Goal: Transaction & Acquisition: Purchase product/service

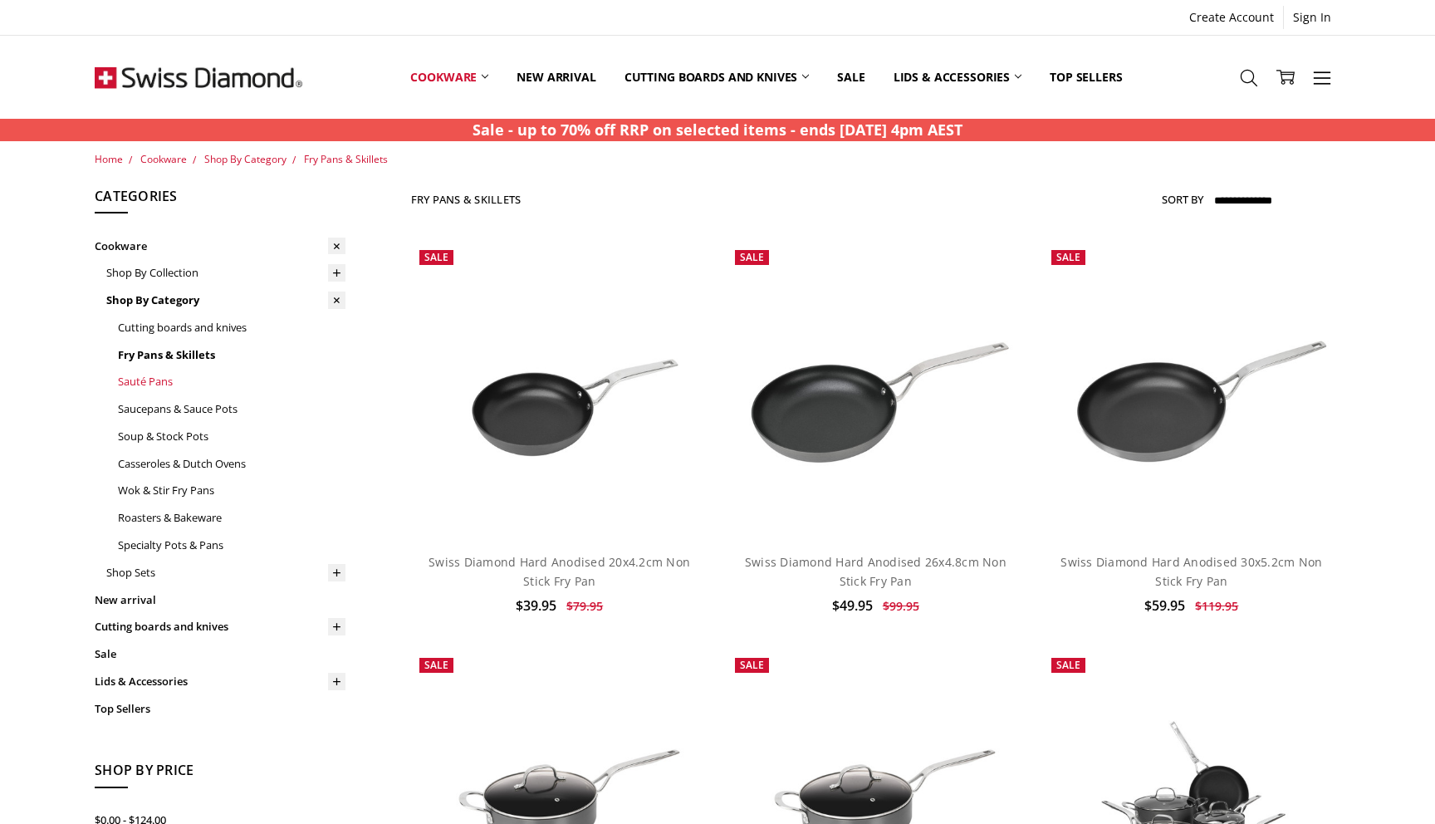
click at [153, 384] on link "Sauté Pans" at bounding box center [232, 381] width 228 height 27
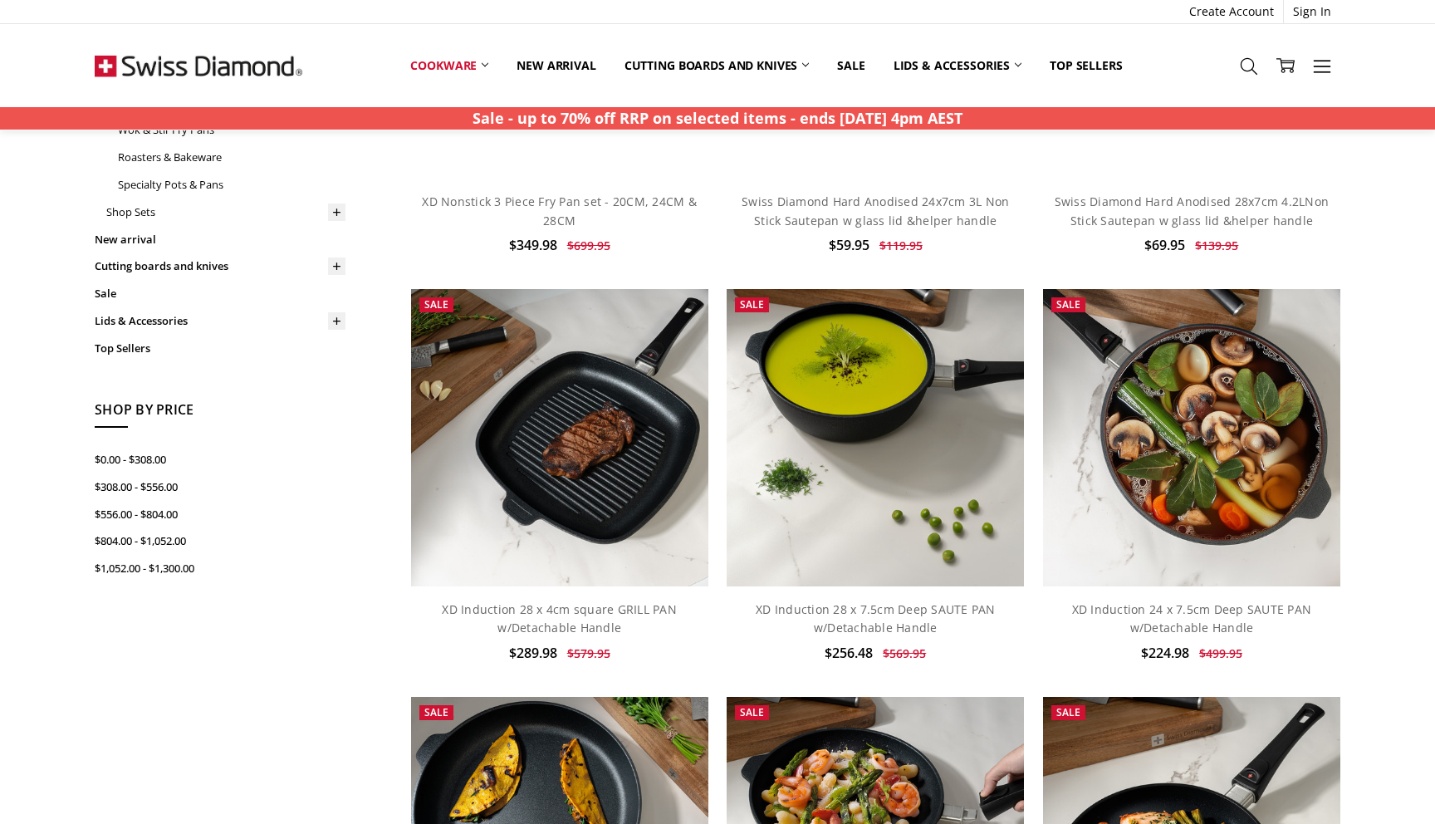
scroll to position [362, 0]
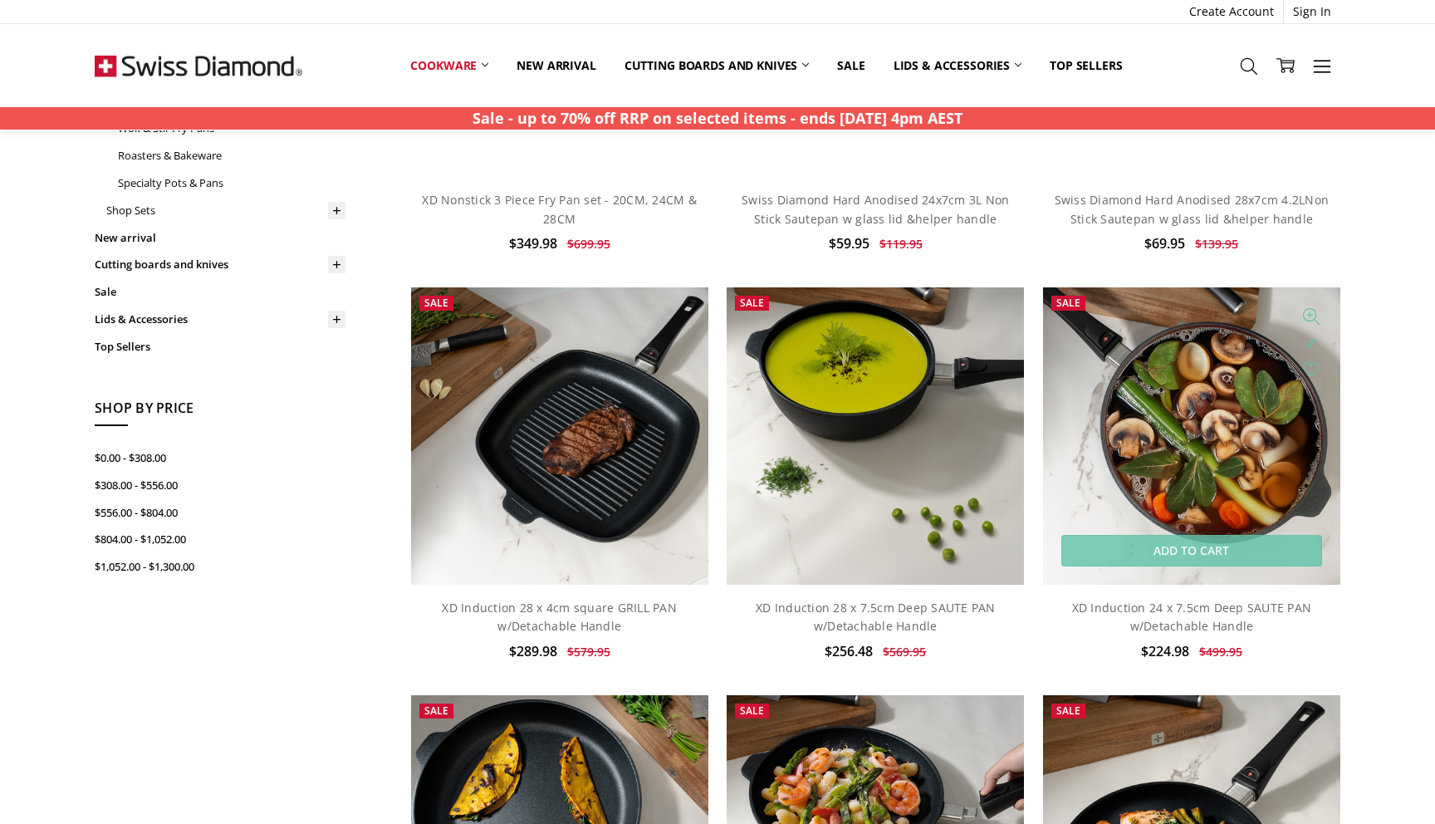
click at [1234, 447] on img at bounding box center [1191, 435] width 297 height 297
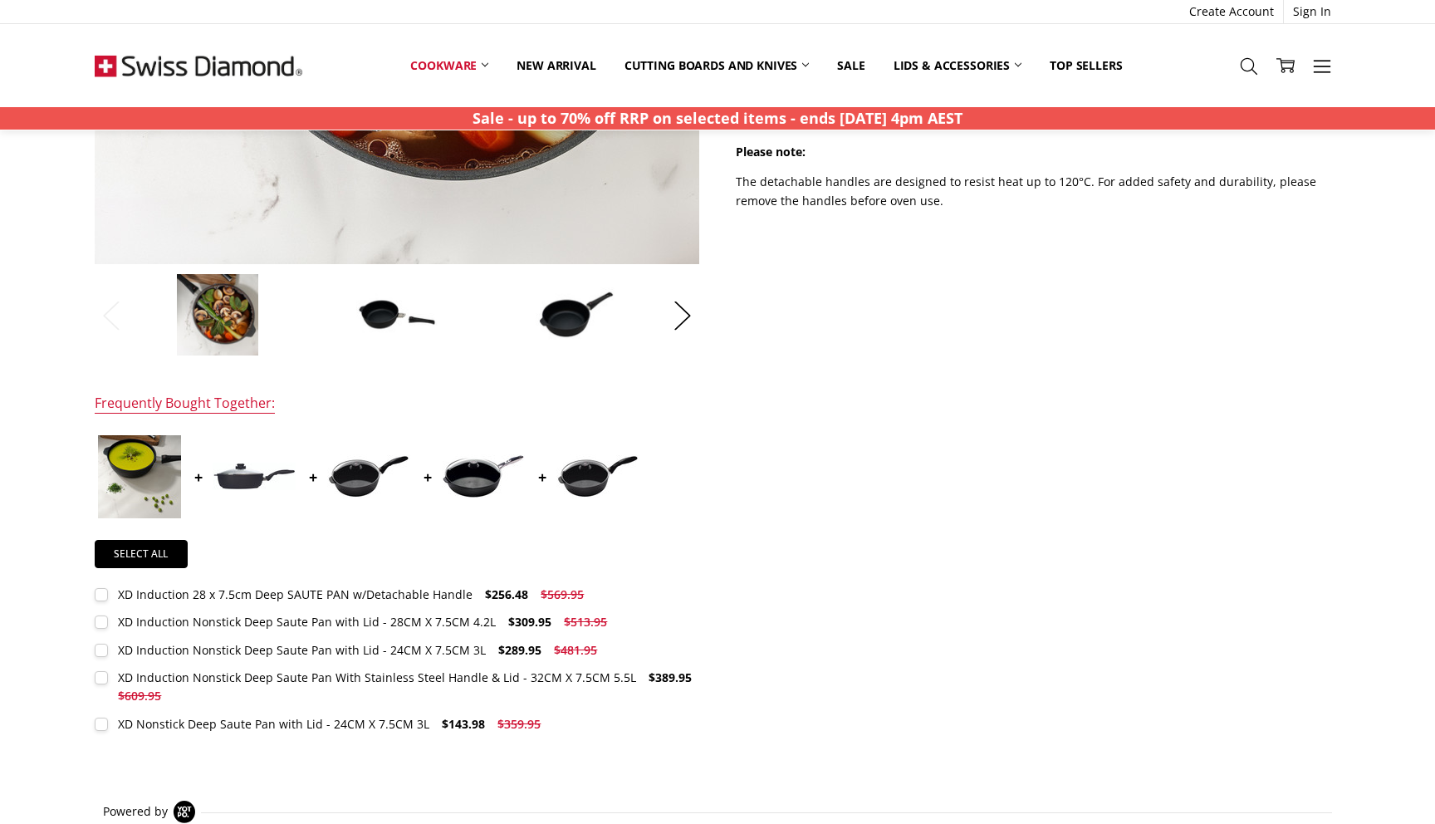
scroll to position [561, 0]
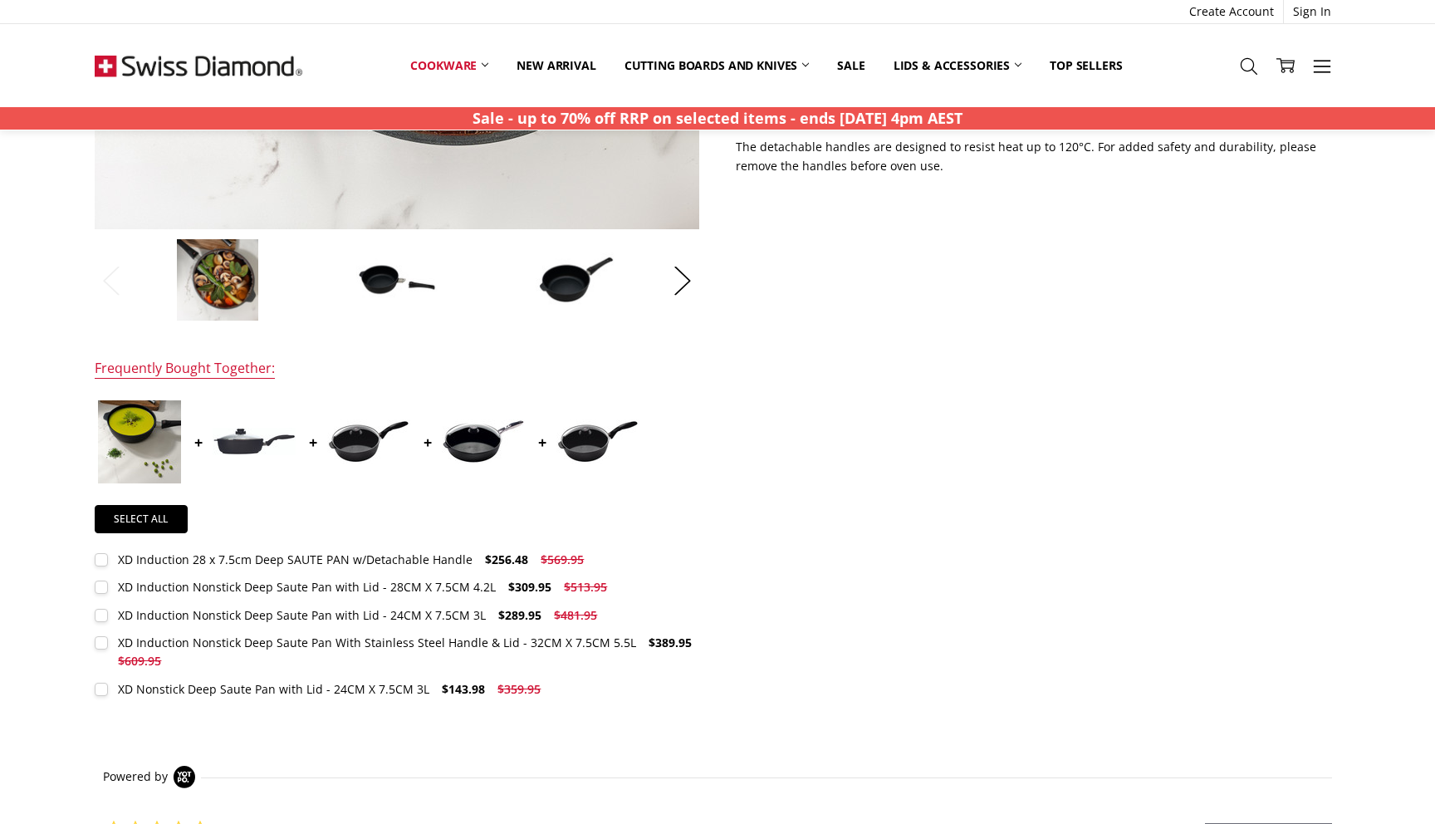
click at [100, 561] on label "XD Induction 28 x 7.5cm Deep SAUTE PAN w/Detachable Handle $256.48 $569.95 MSRP…" at bounding box center [344, 560] width 498 height 18
click at [101, 588] on label "XD Induction Nonstick Deep Saute Pan with Lid - 28CM X 7.5CM 4.2L $309.95 $513.…" at bounding box center [356, 587] width 522 height 18
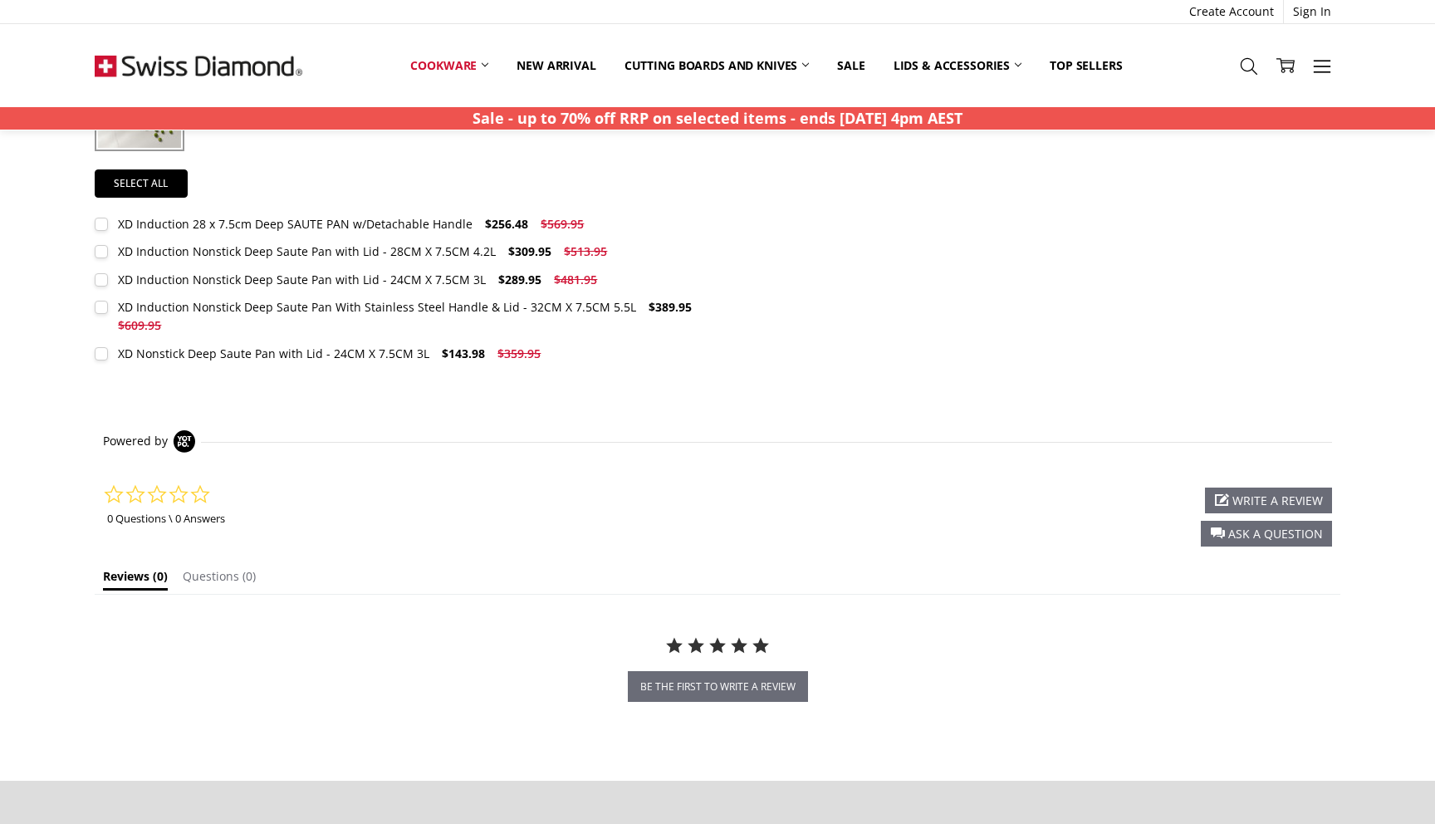
scroll to position [541, 0]
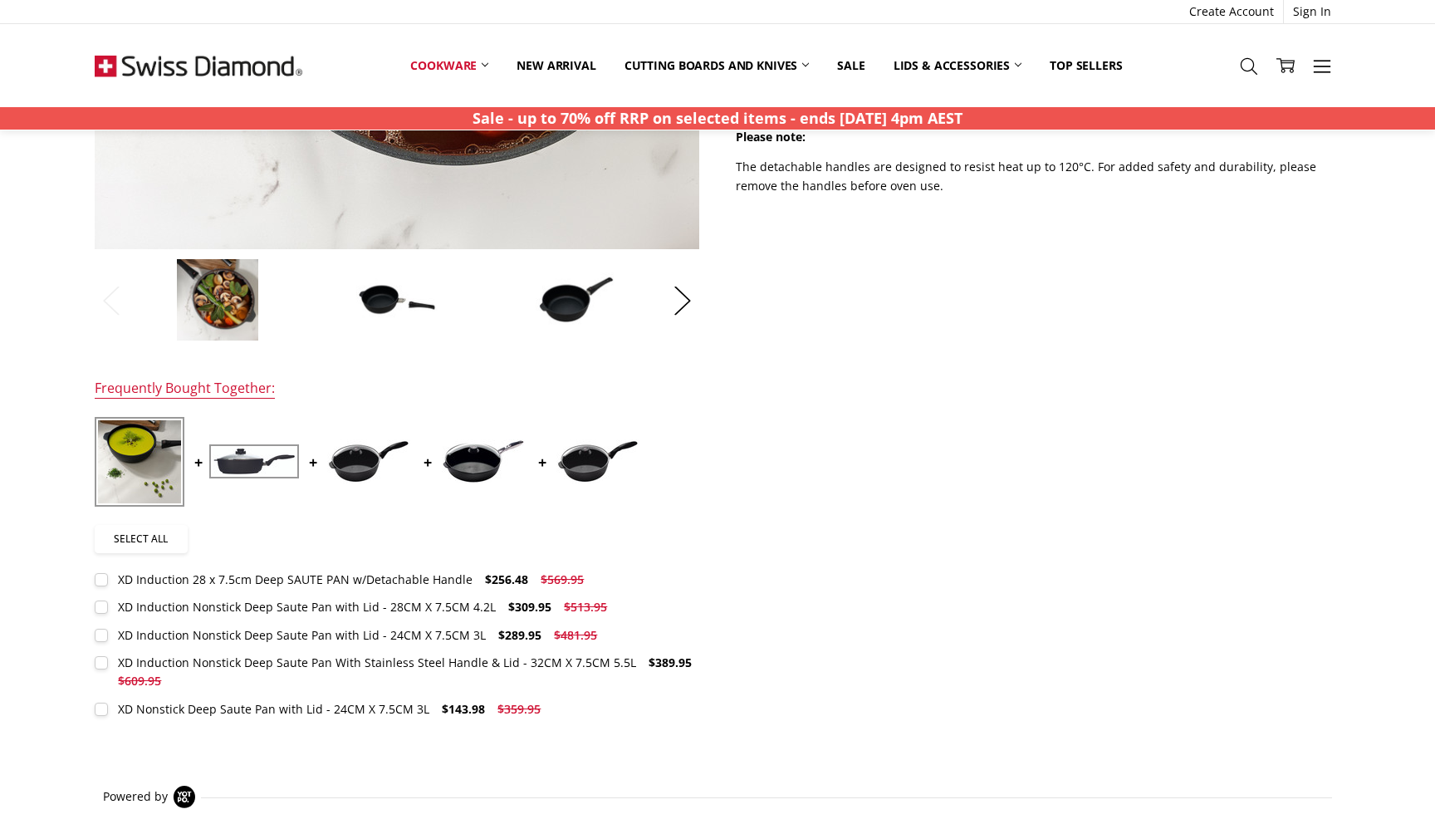
click at [162, 544] on link "Select all" at bounding box center [141, 539] width 93 height 28
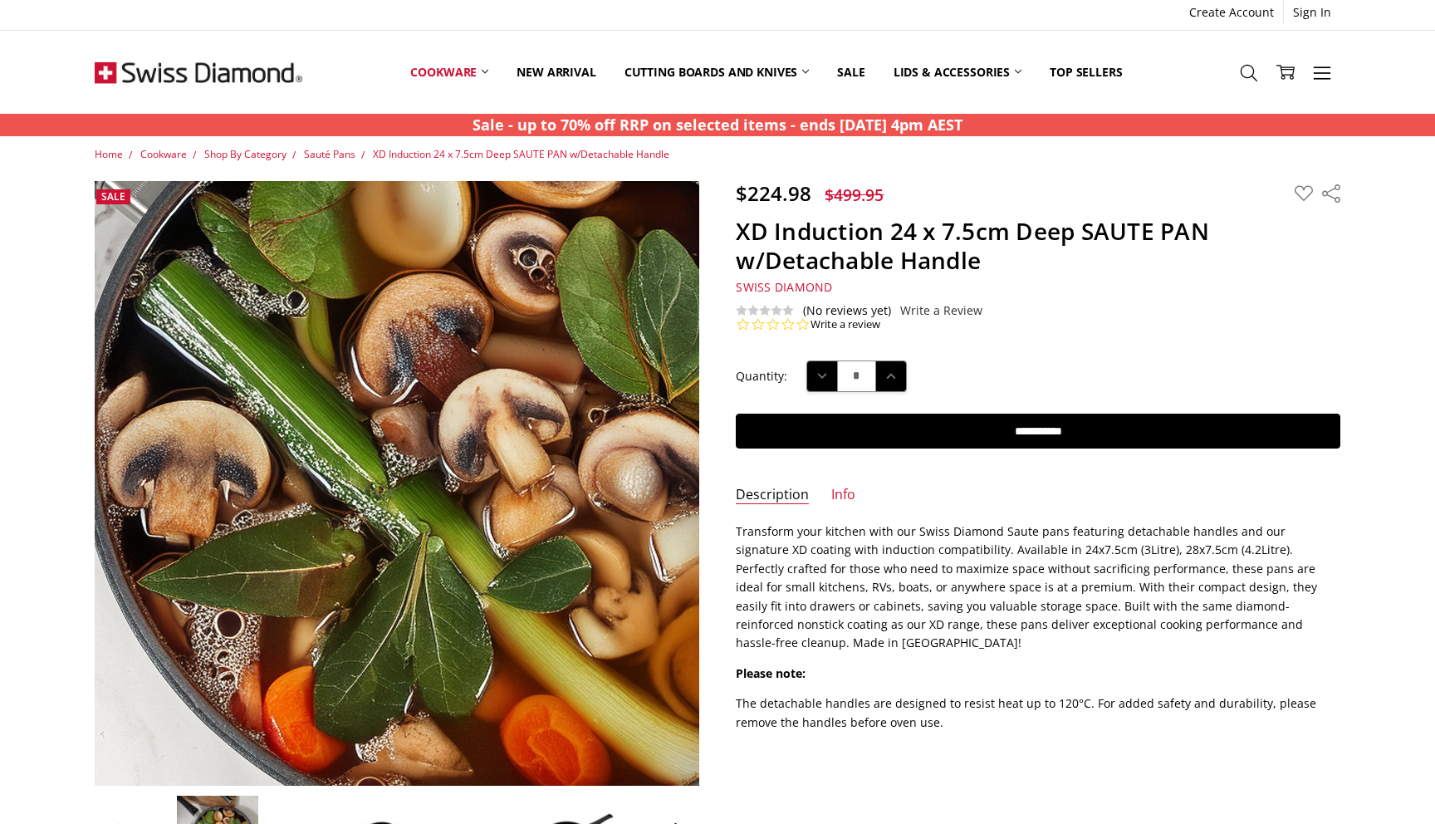
scroll to position [0, 0]
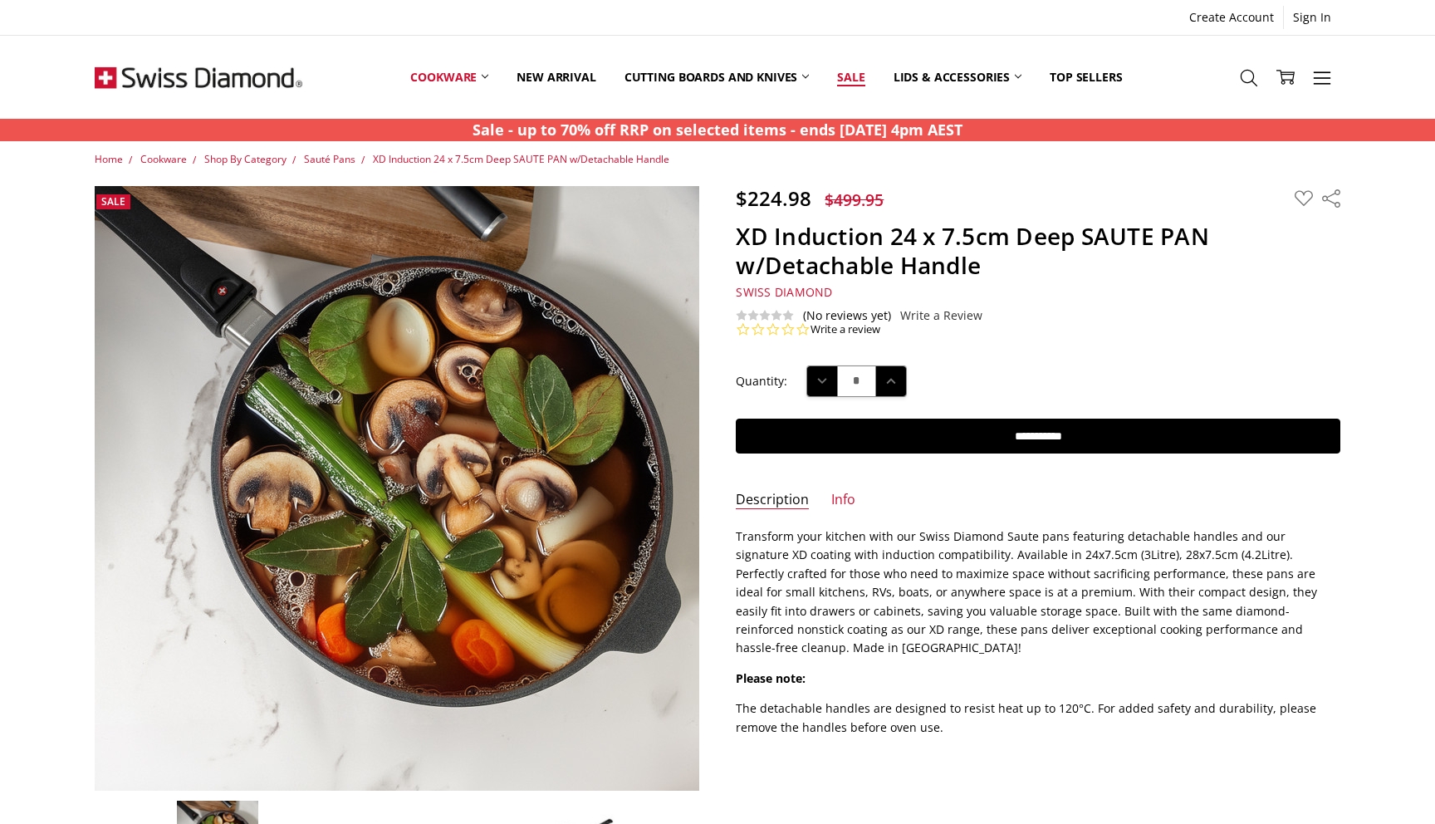
click at [853, 75] on link "Sale" at bounding box center [851, 77] width 56 height 74
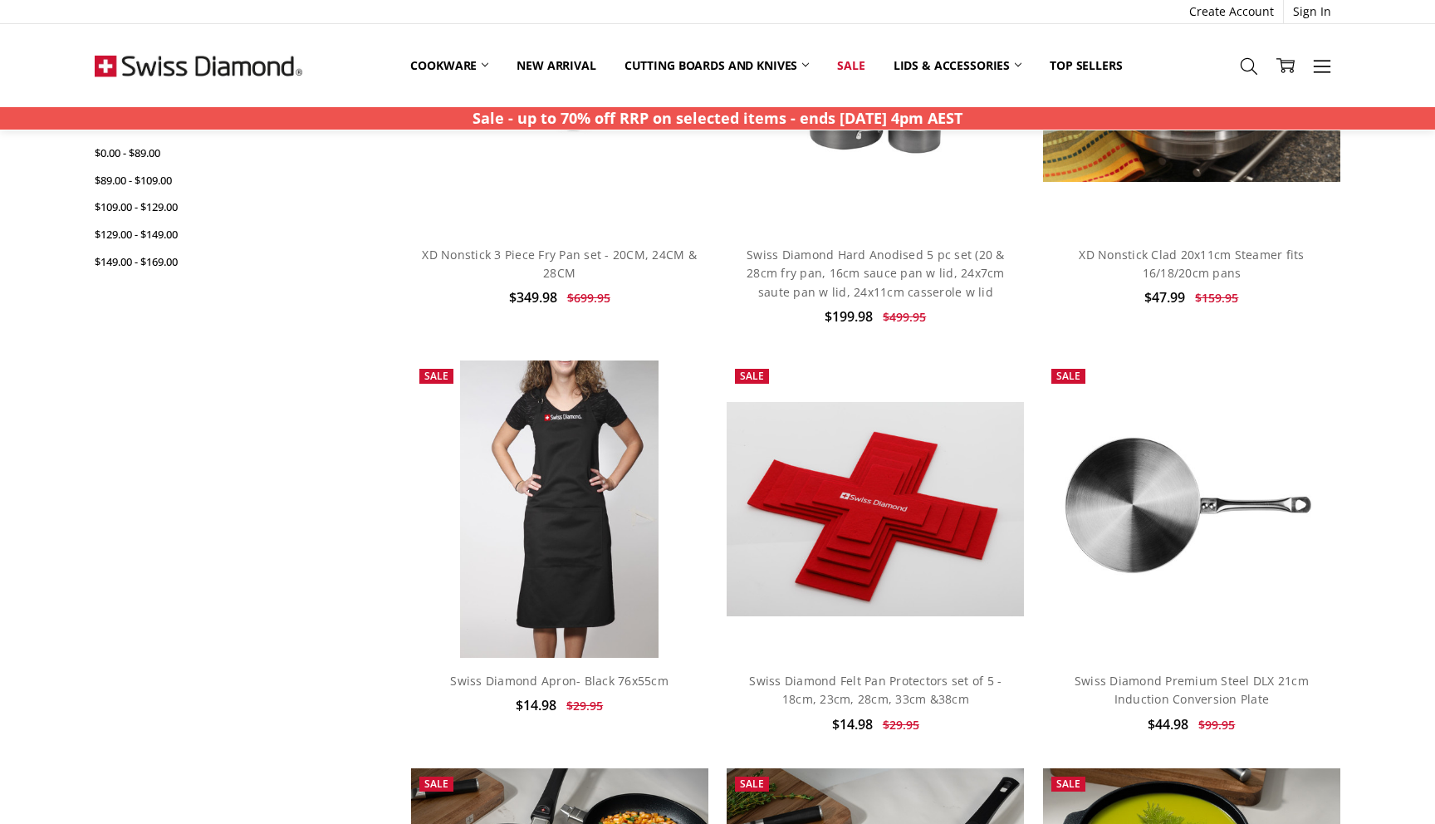
scroll to position [356, 0]
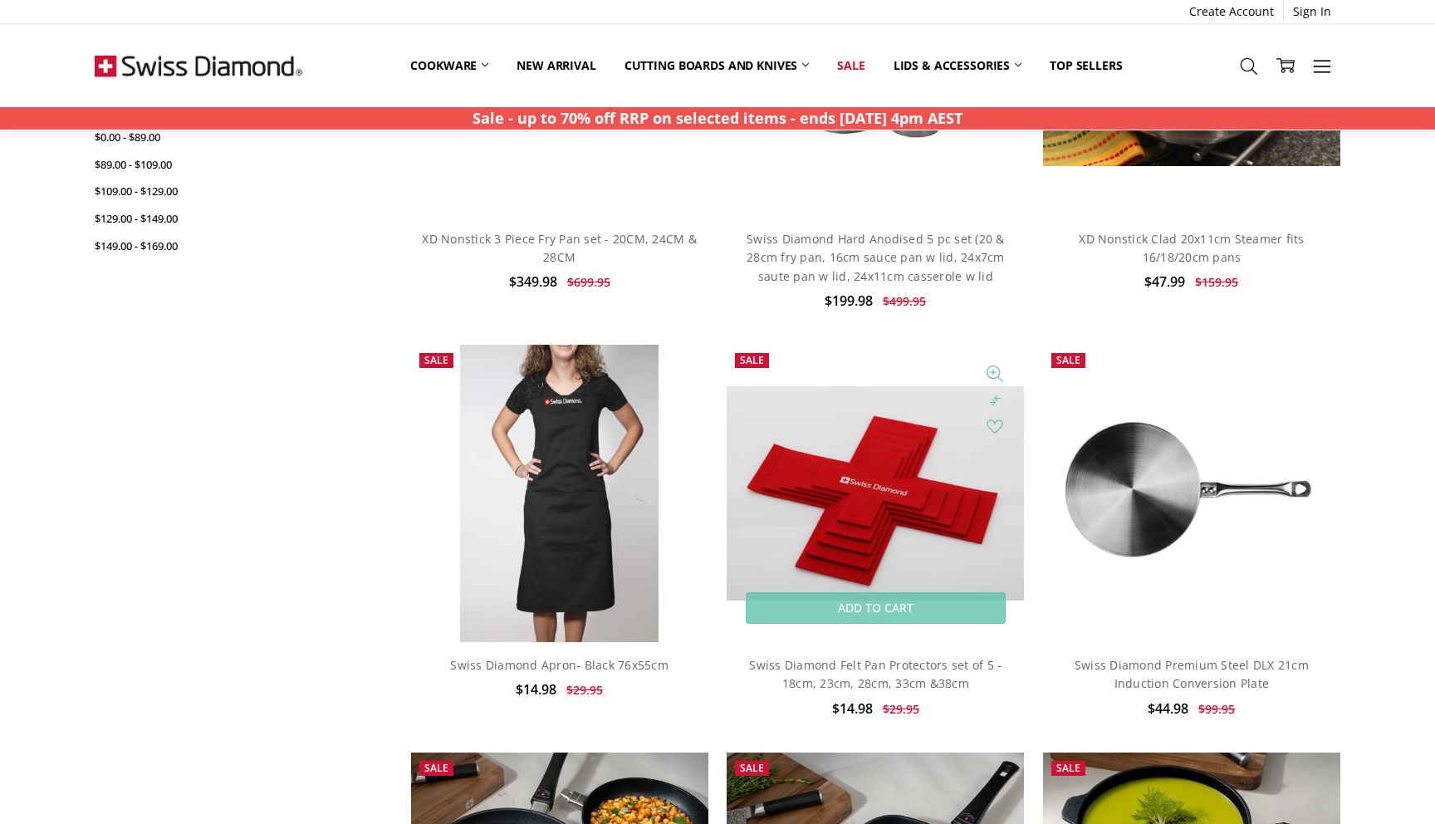
click at [892, 492] on img at bounding box center [875, 493] width 297 height 215
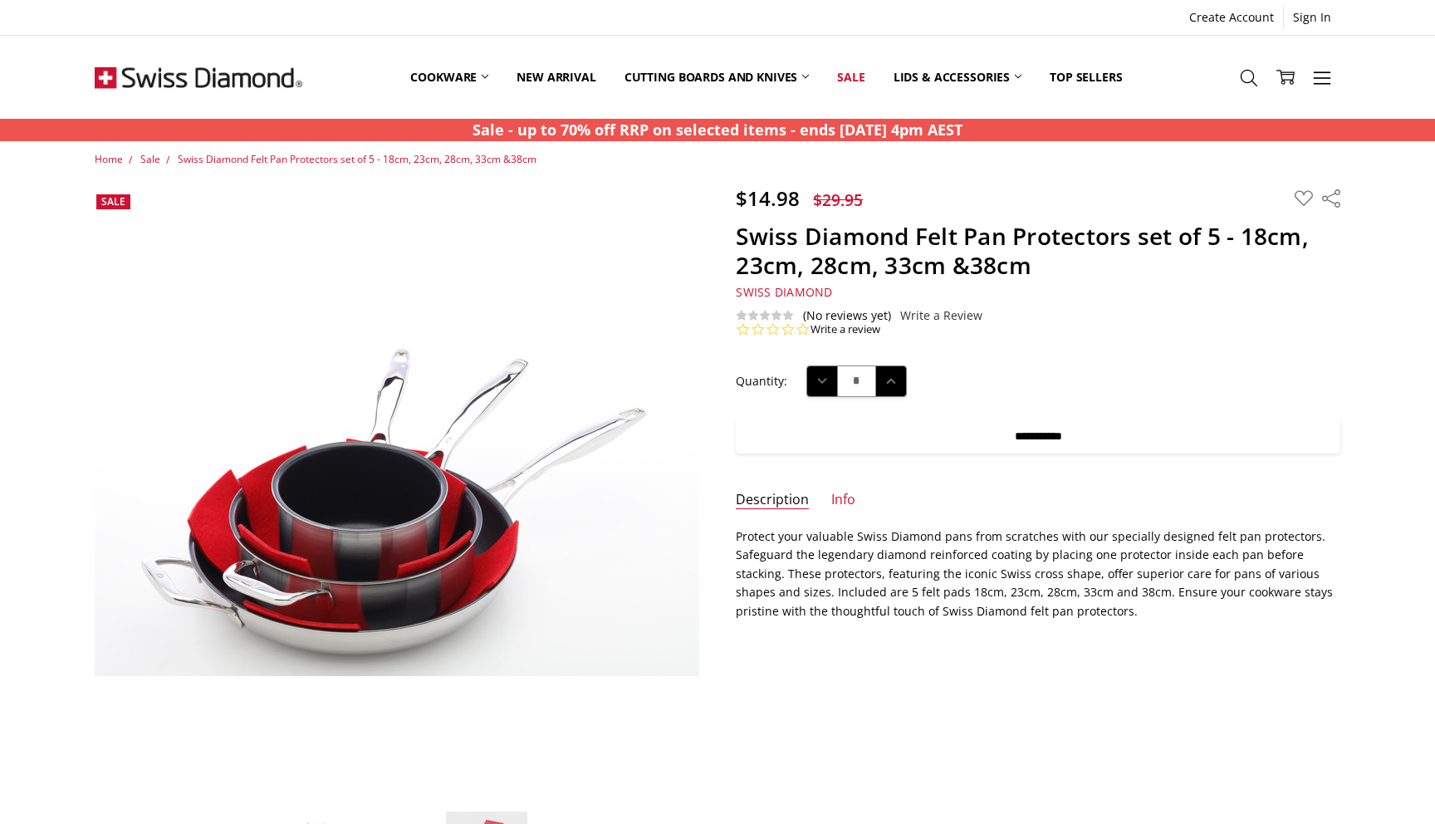
click at [1091, 445] on input "**********" at bounding box center [1038, 436] width 605 height 35
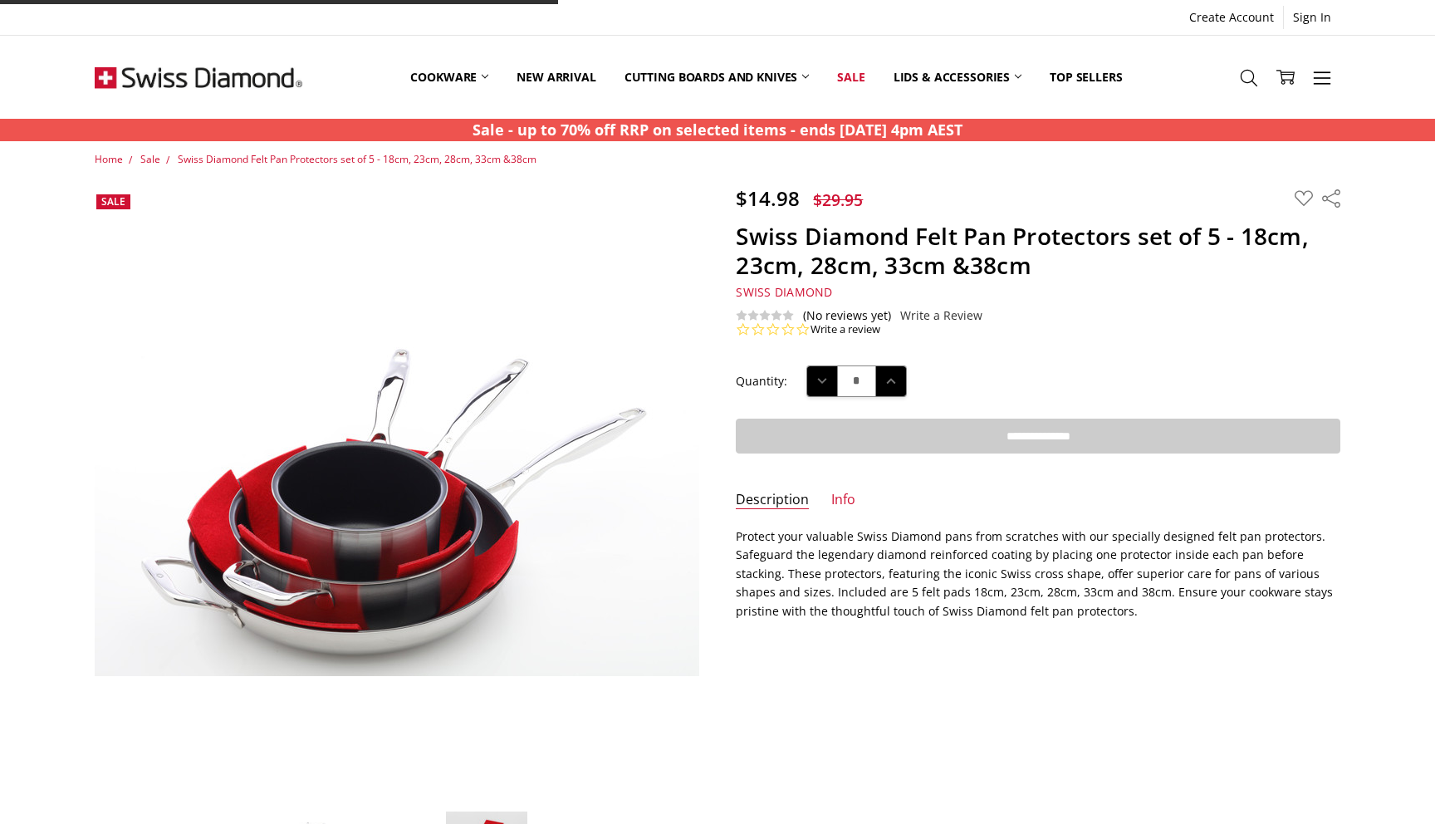
type input "**********"
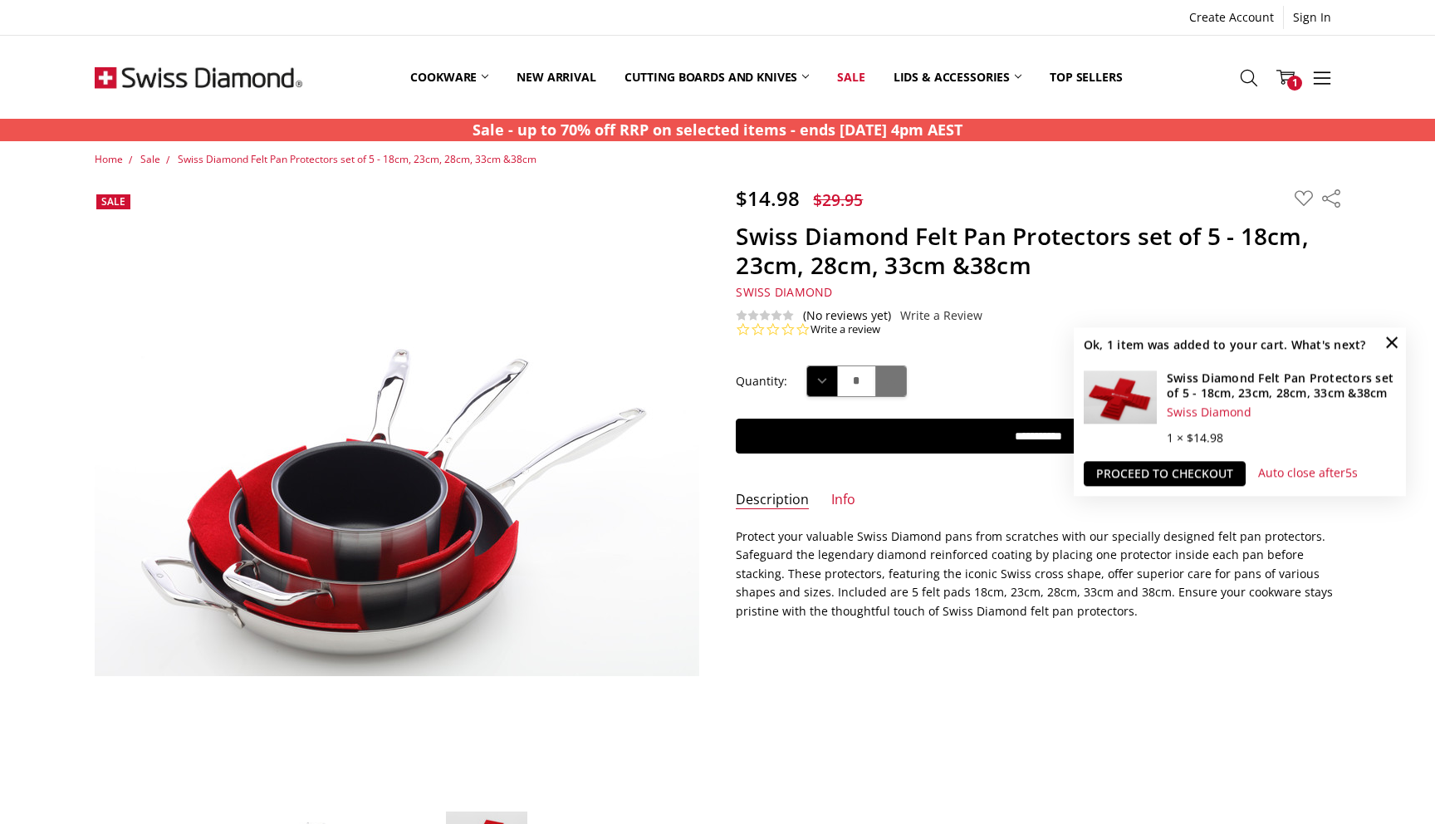
click at [894, 376] on icon at bounding box center [891, 381] width 18 height 18
type input "*"
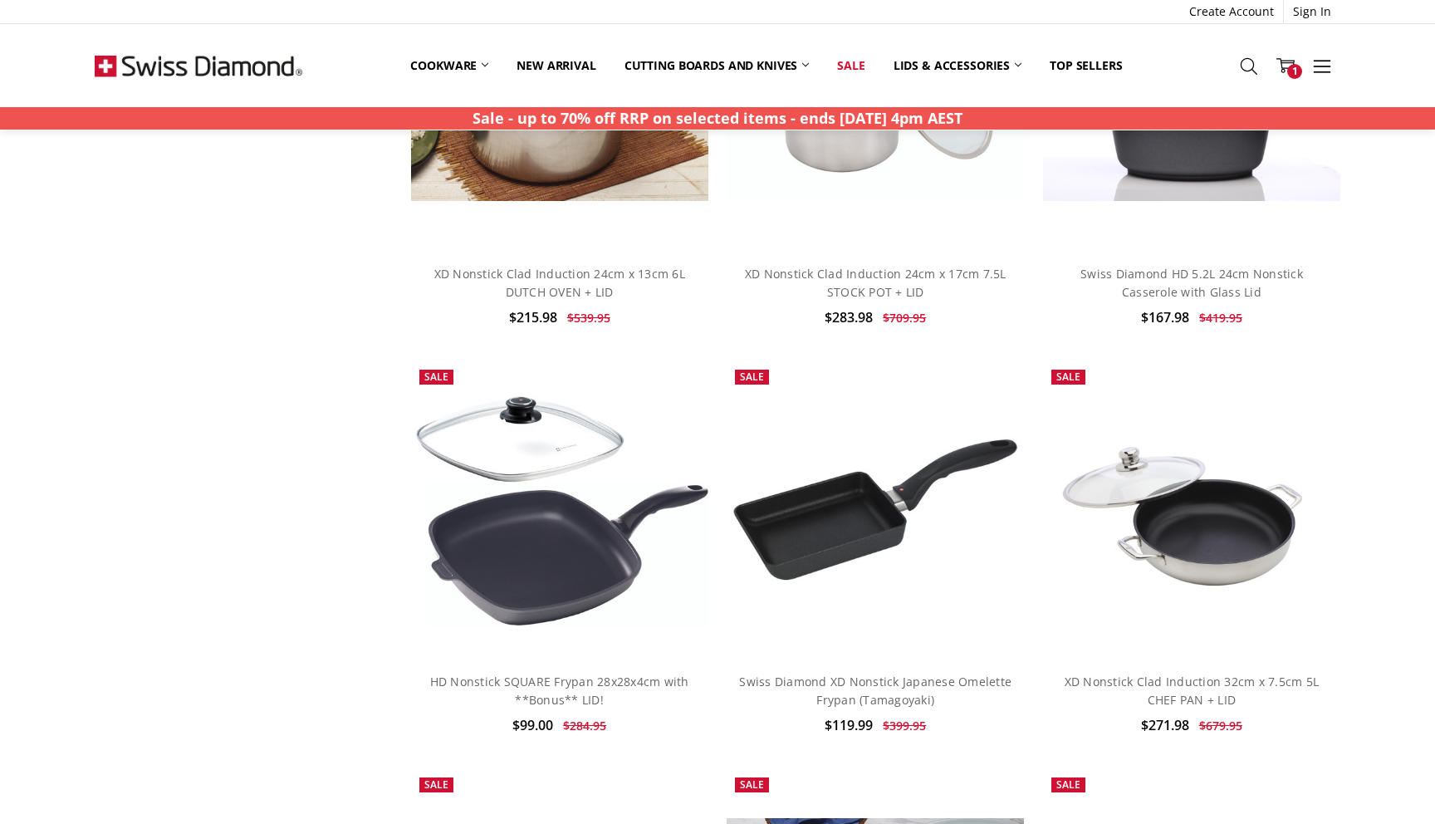
scroll to position [3629, 0]
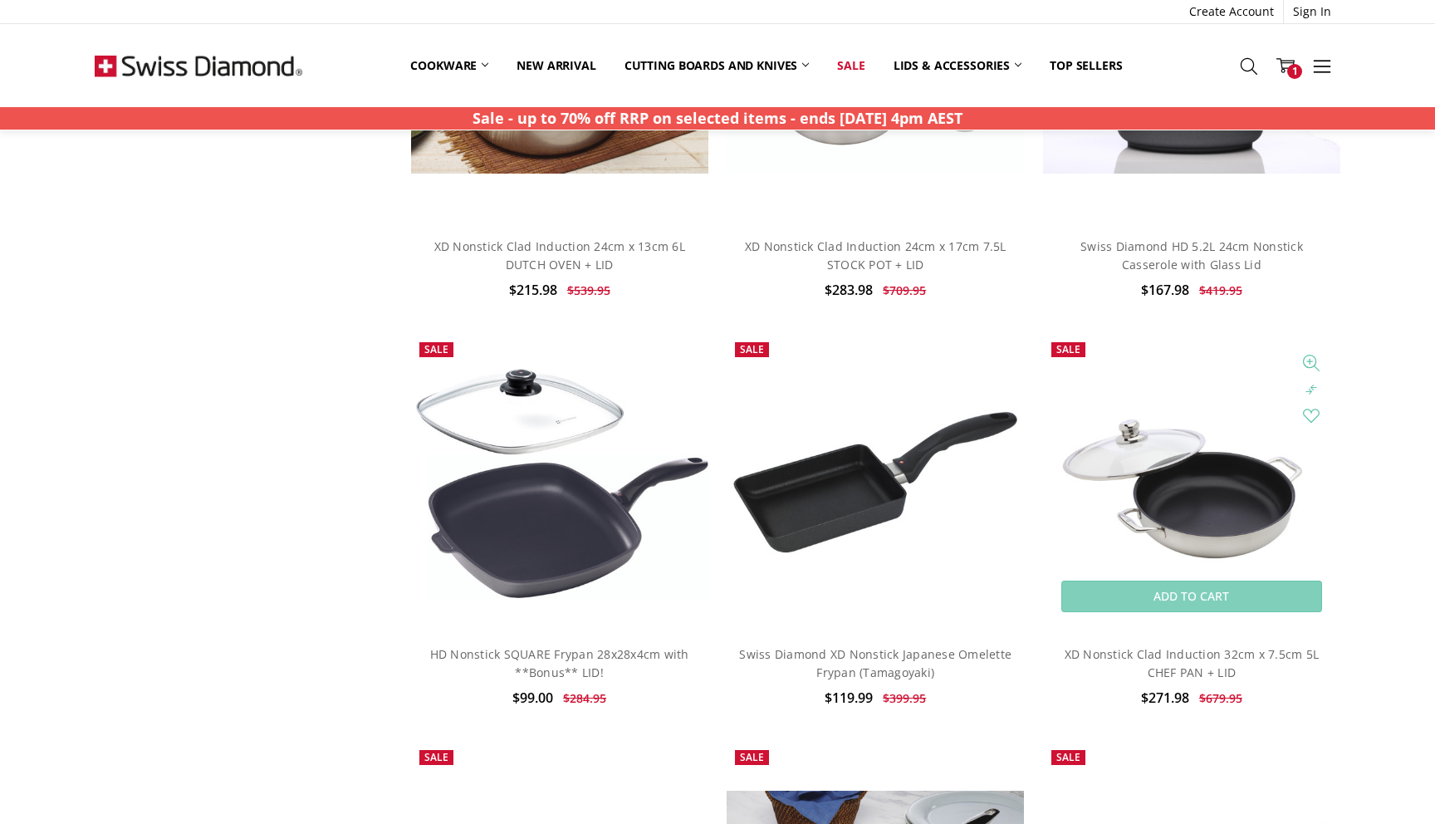
click at [1198, 526] on img at bounding box center [1191, 482] width 297 height 198
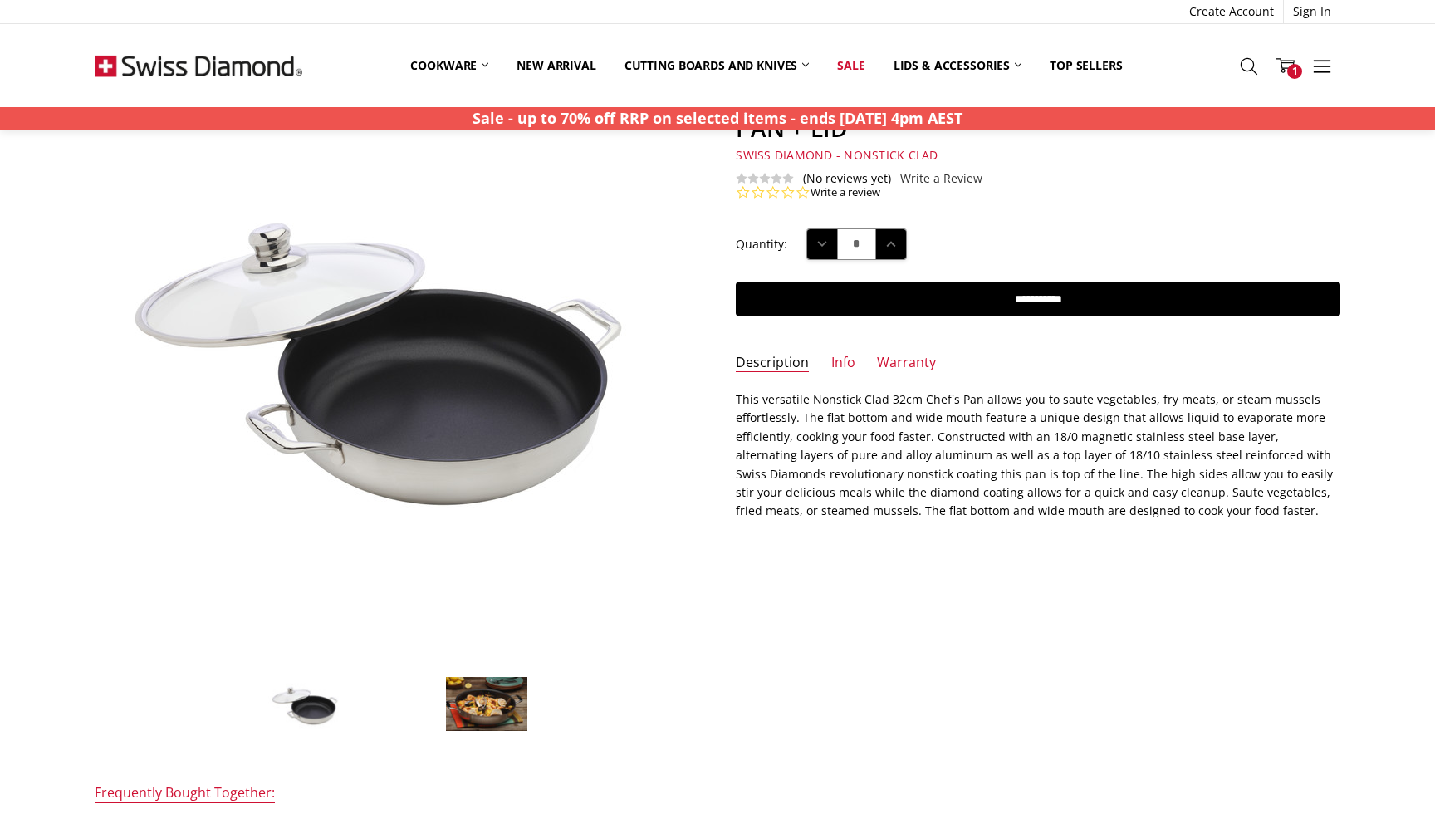
scroll to position [145, 0]
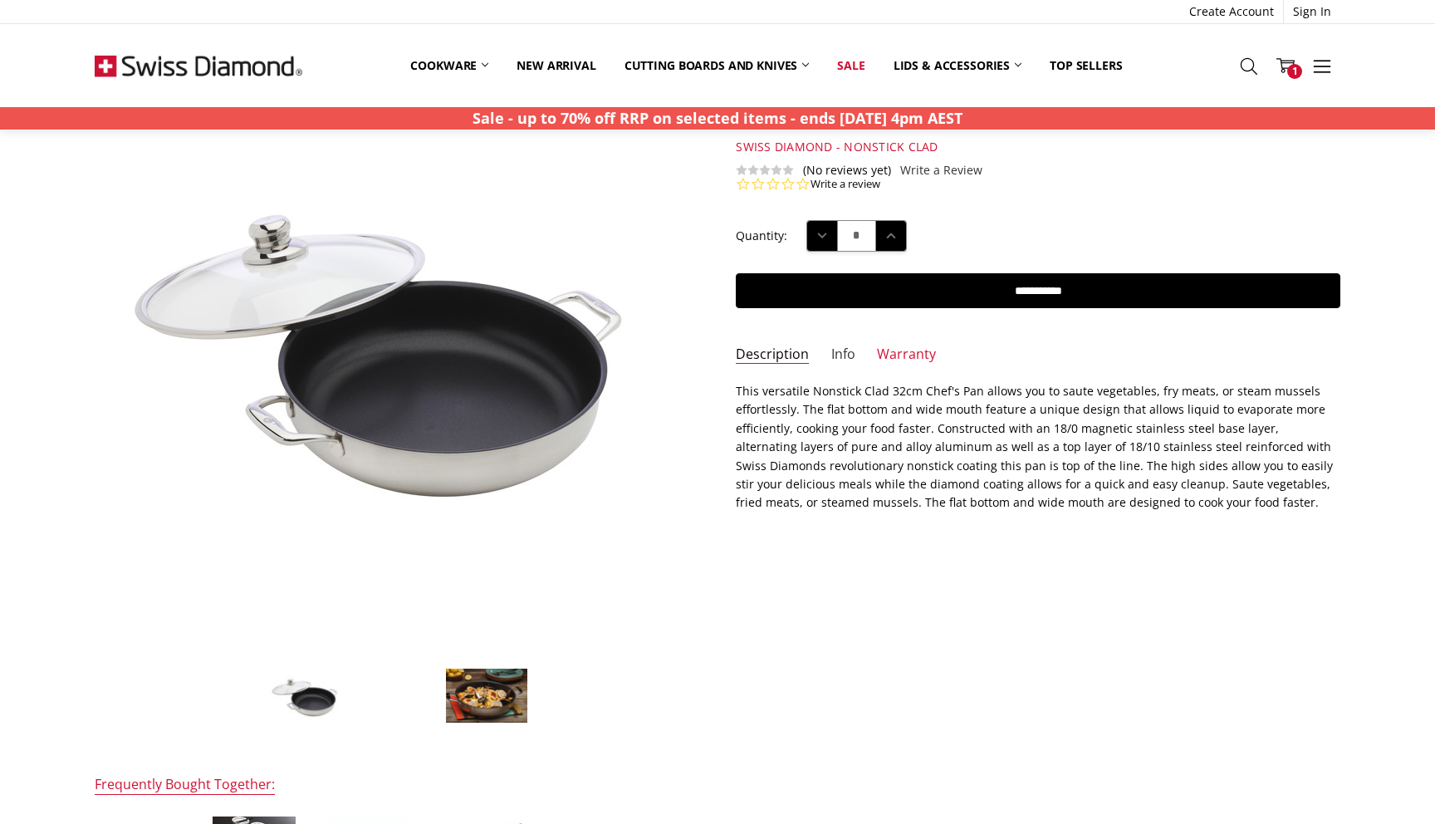
click at [850, 355] on link "Info" at bounding box center [843, 354] width 24 height 19
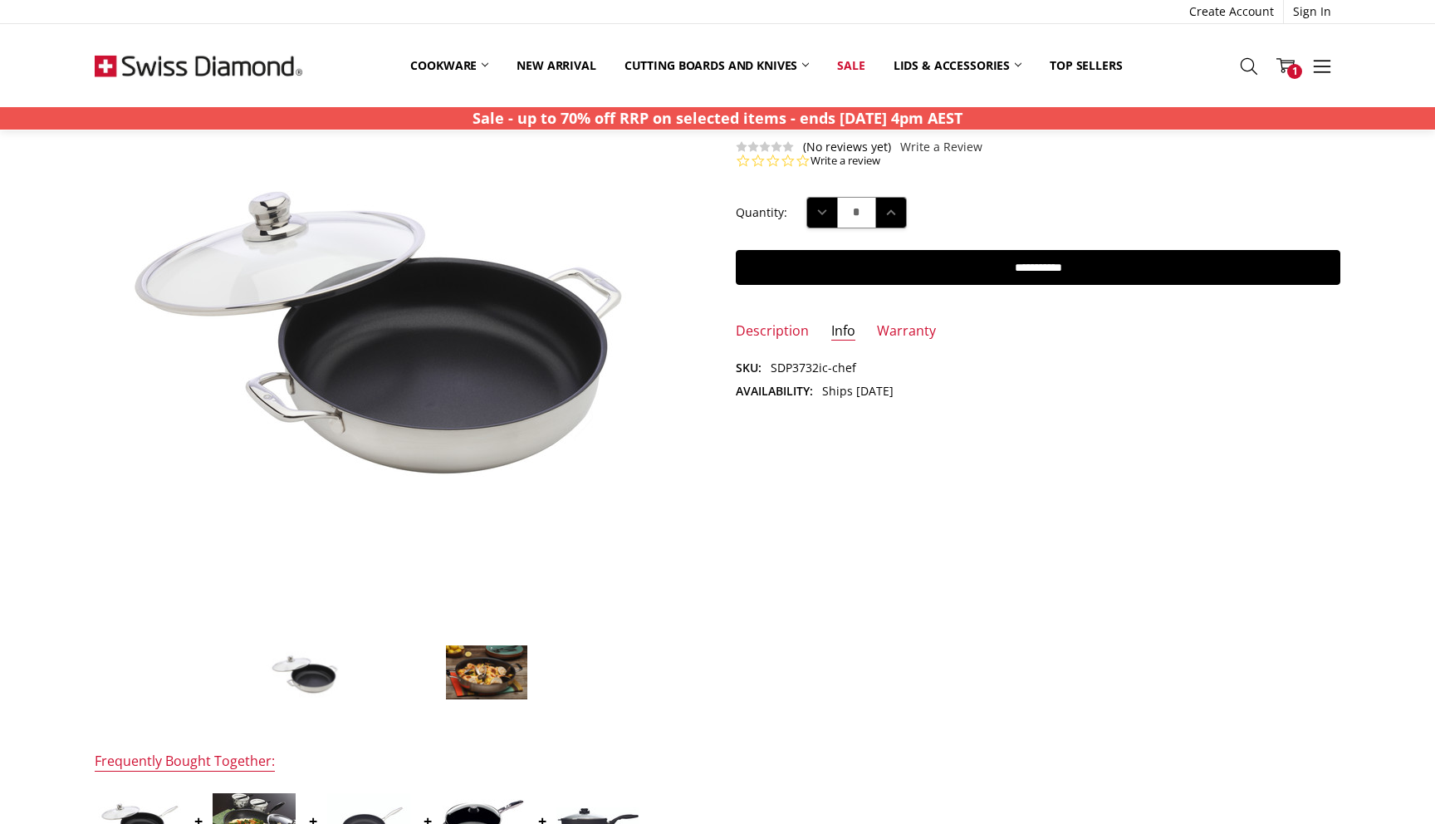
scroll to position [169, 0]
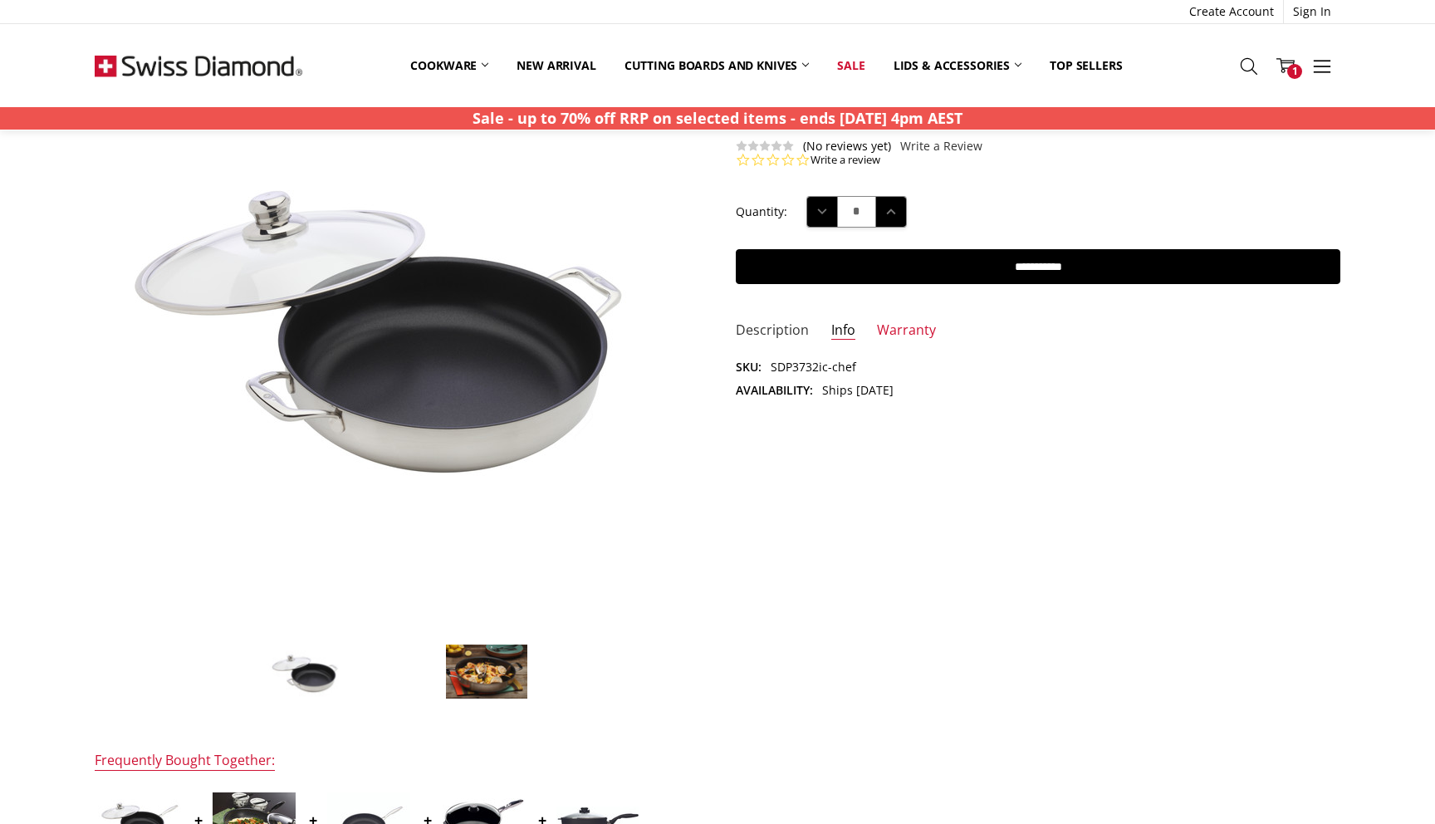
click at [775, 333] on link "Description" at bounding box center [772, 330] width 73 height 19
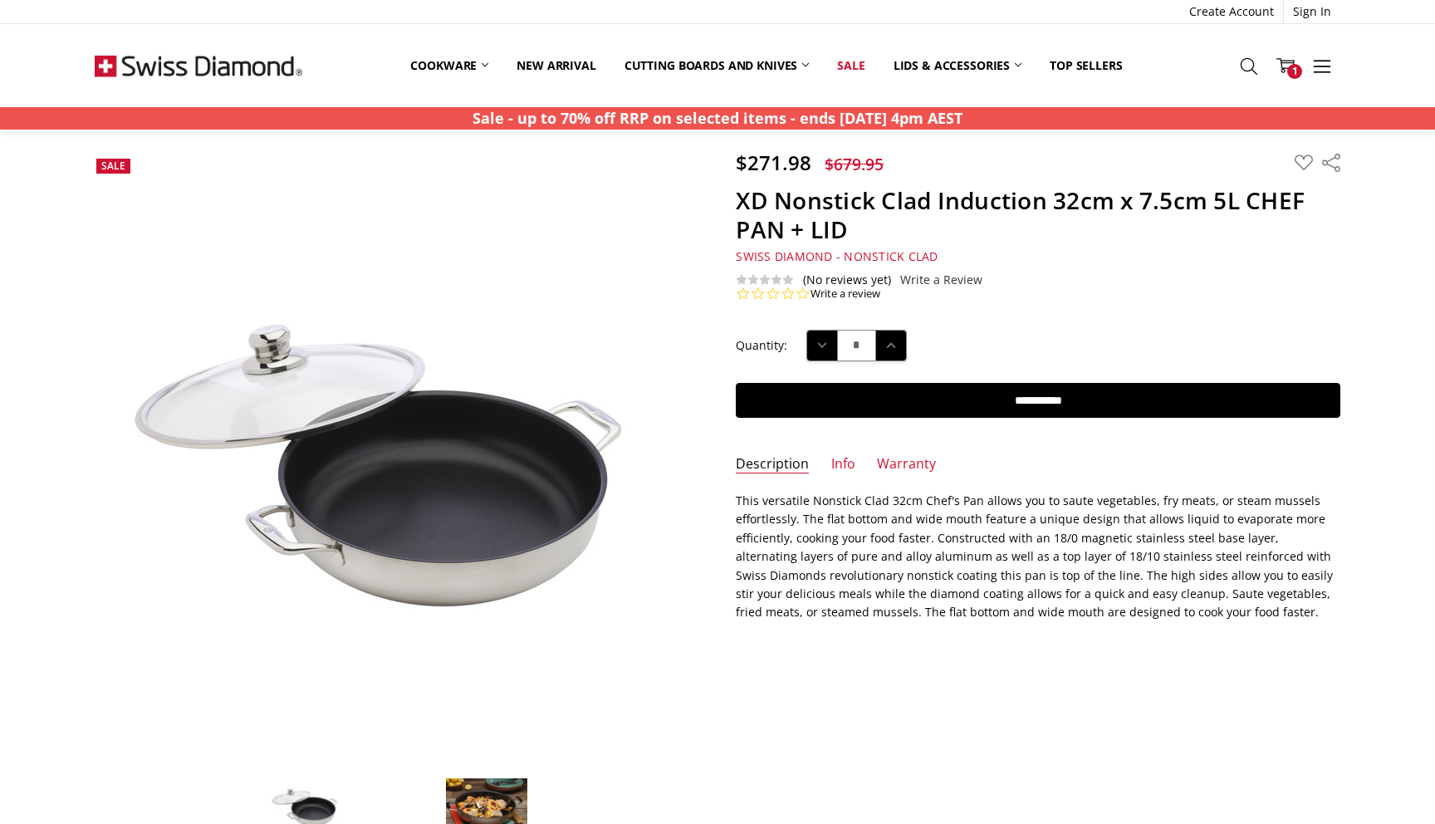
scroll to position [0, 0]
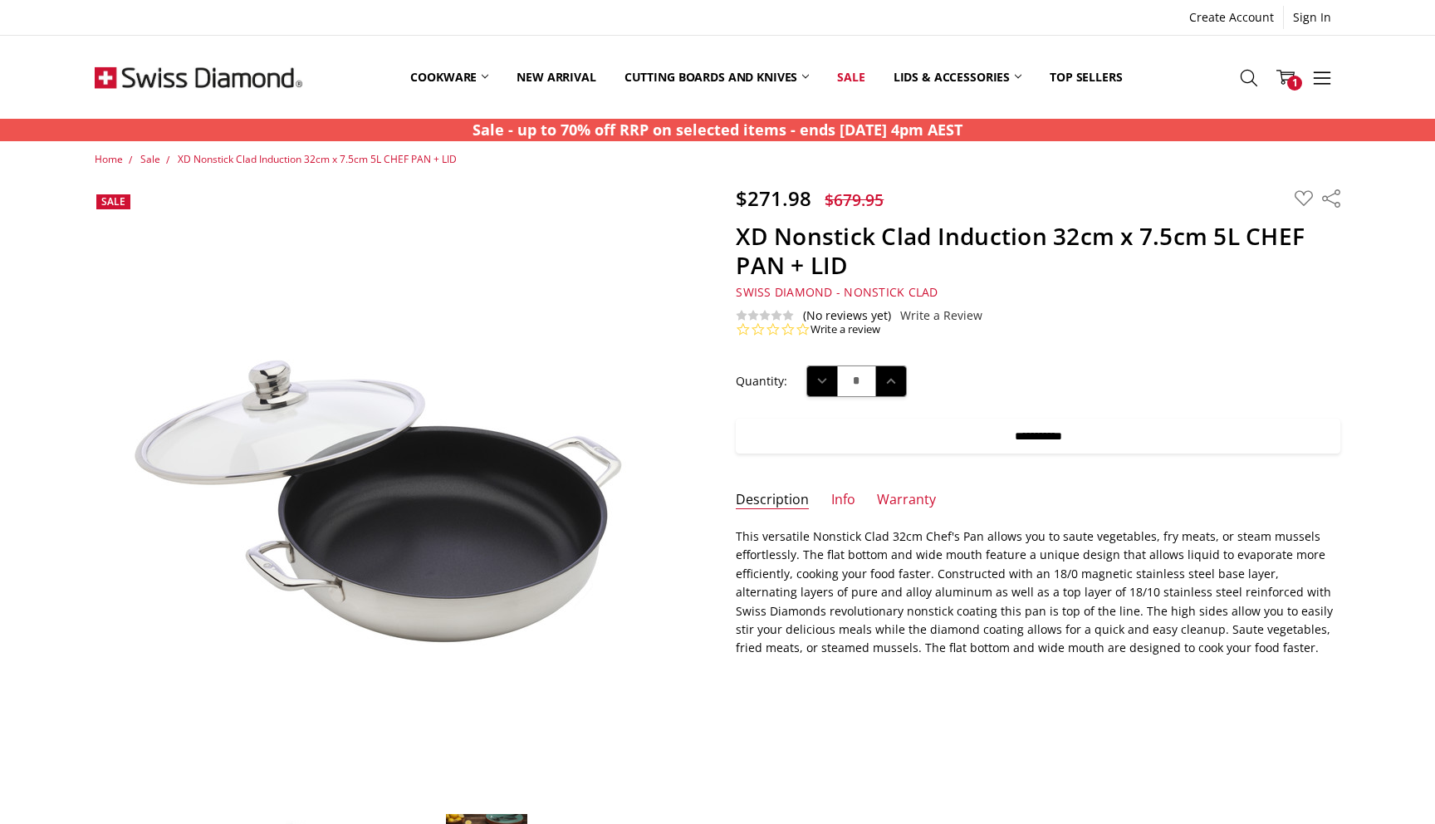
click at [1016, 435] on input "**********" at bounding box center [1038, 436] width 605 height 35
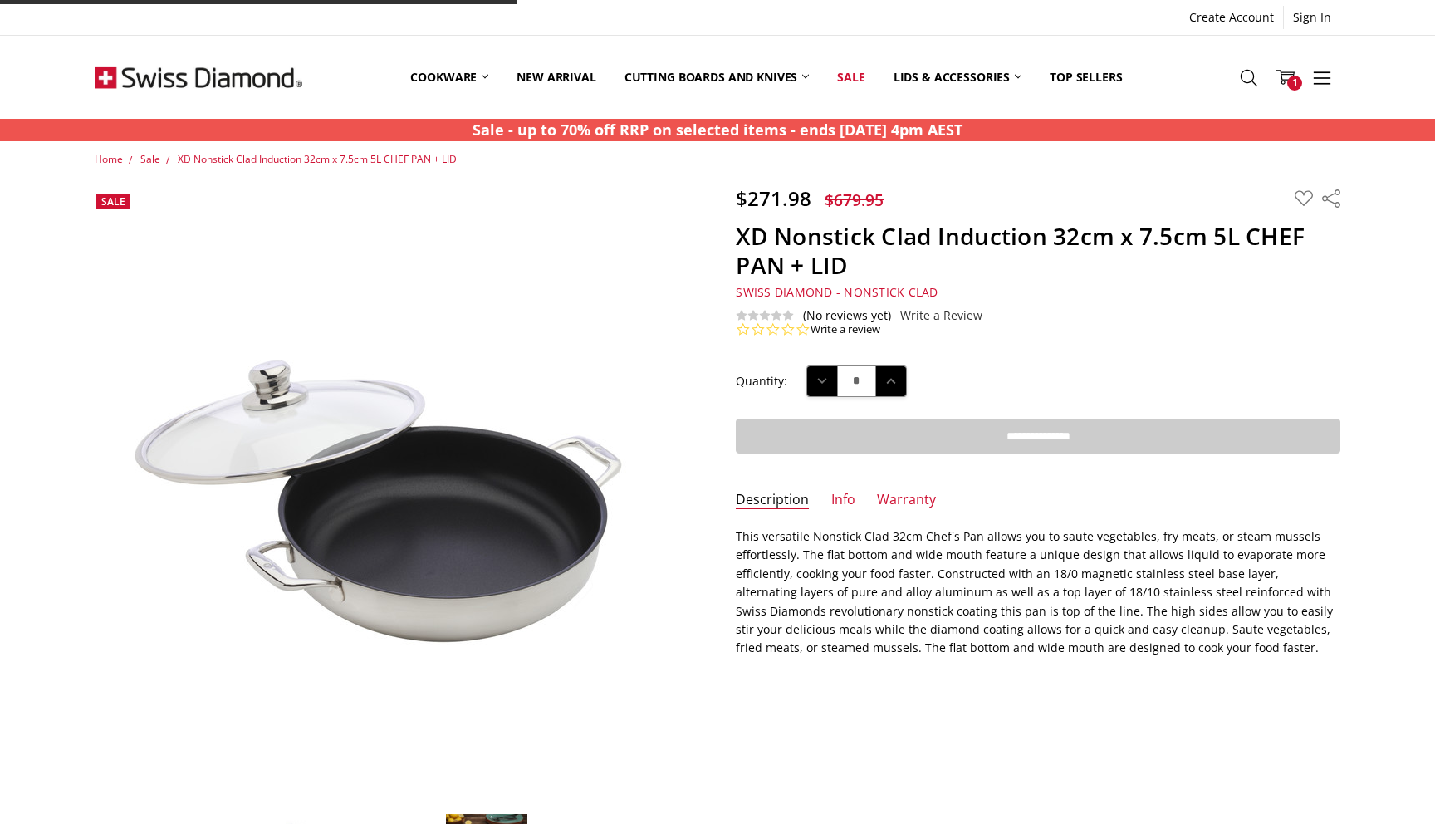
type input "**********"
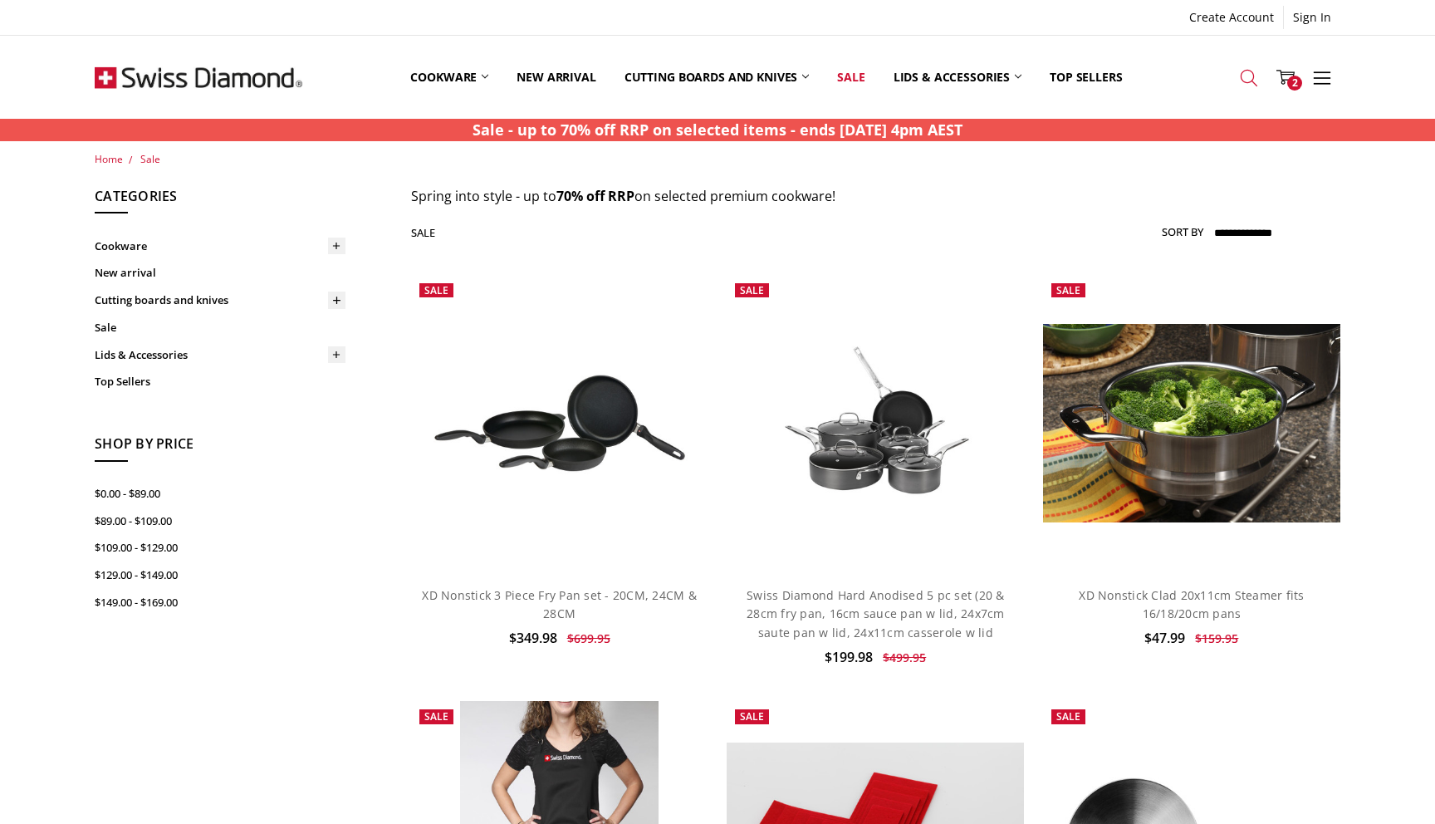
click at [1245, 82] on use at bounding box center [1249, 78] width 17 height 17
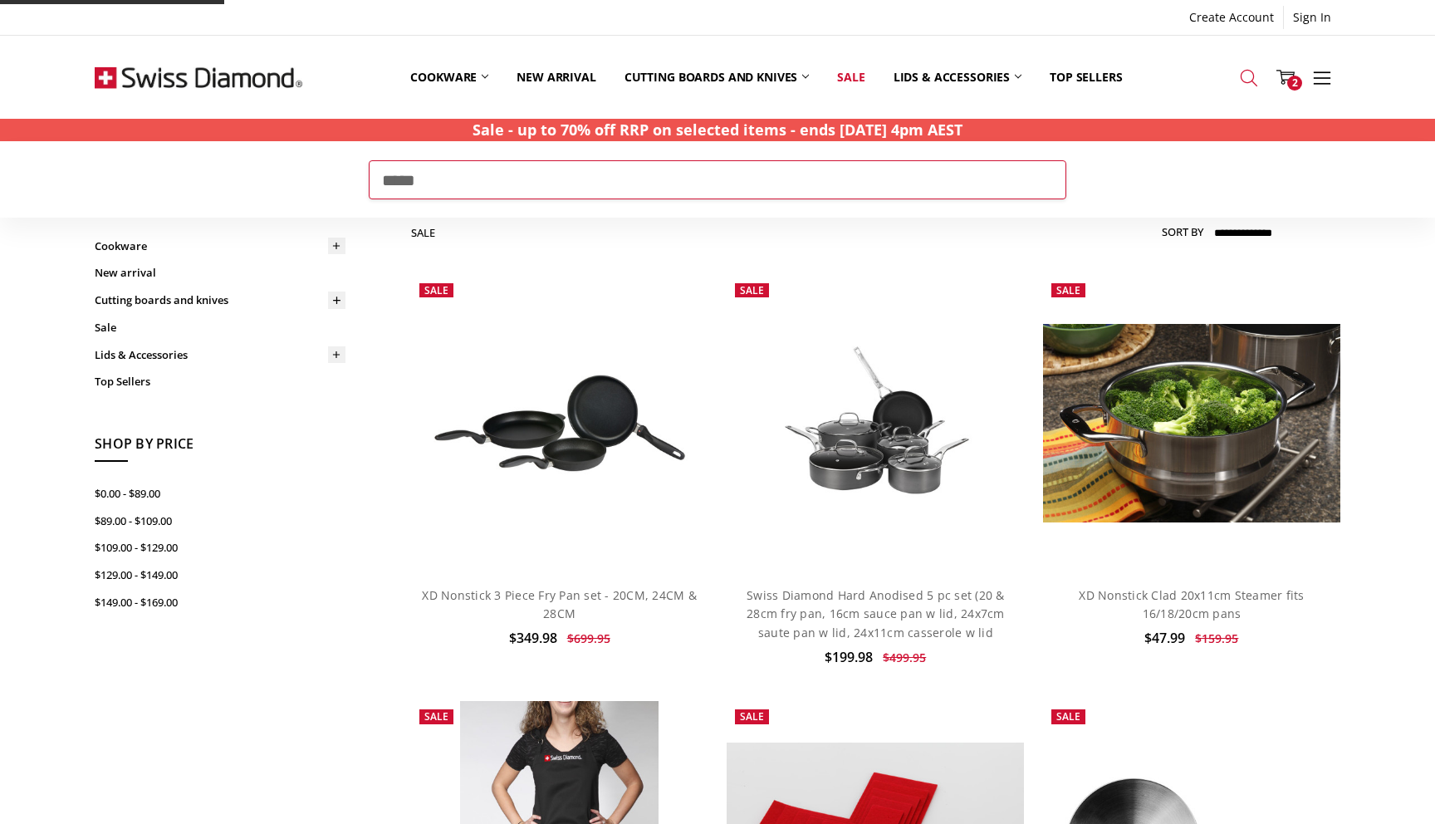
type input "*****"
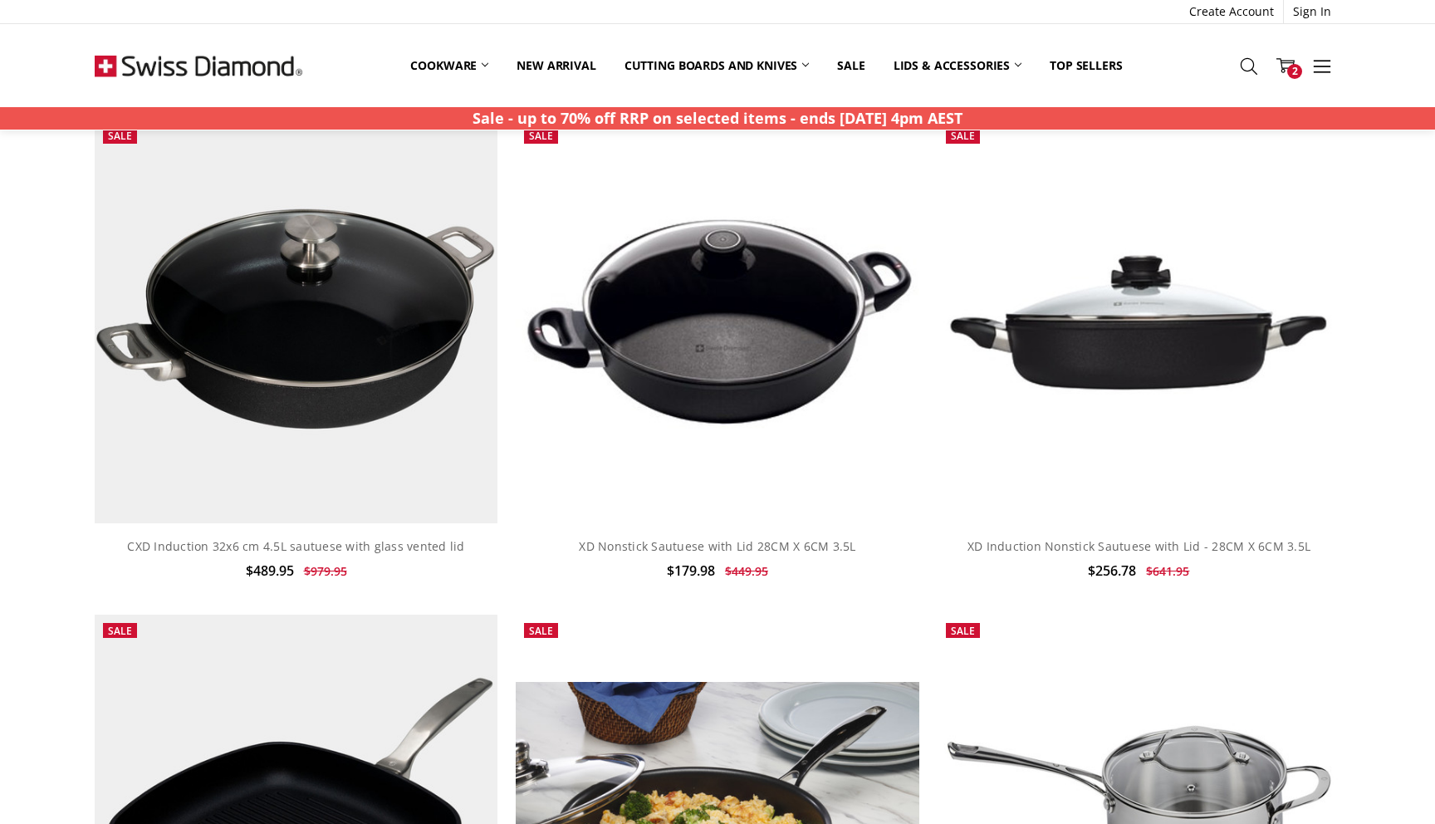
scroll to position [1538, 0]
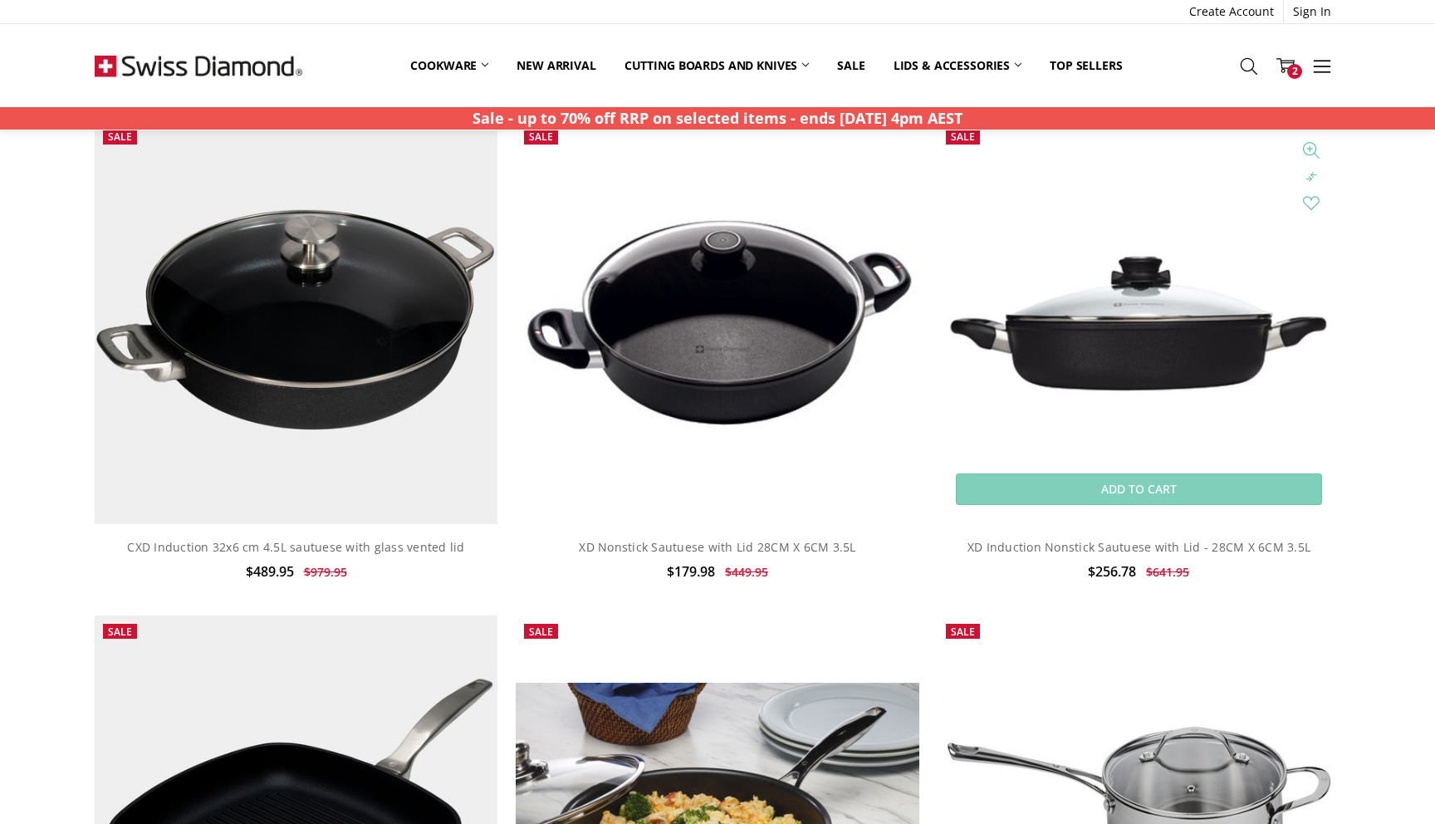
click at [1114, 331] on img at bounding box center [1139, 322] width 403 height 158
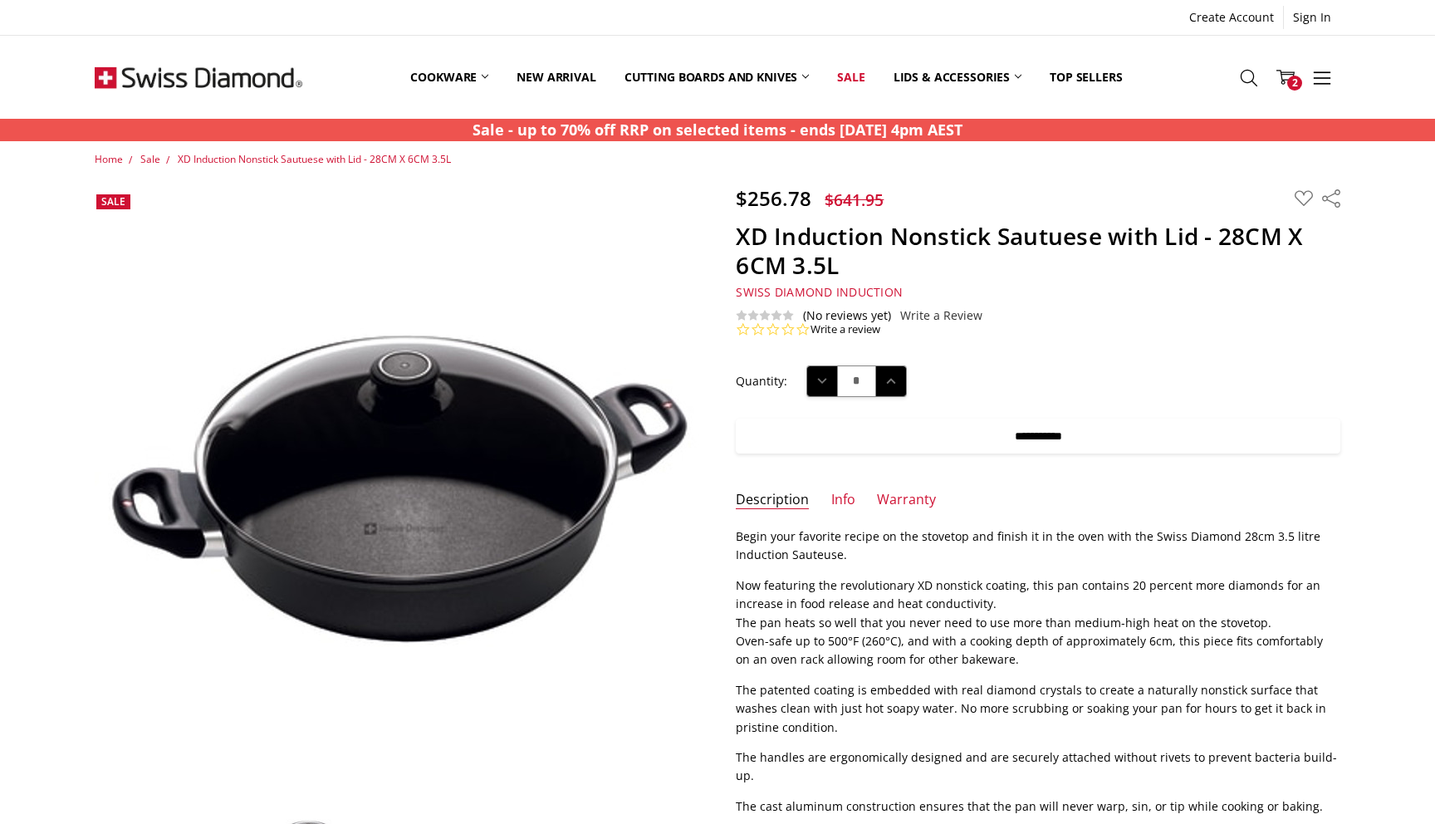
click at [1058, 443] on input "**********" at bounding box center [1038, 436] width 605 height 35
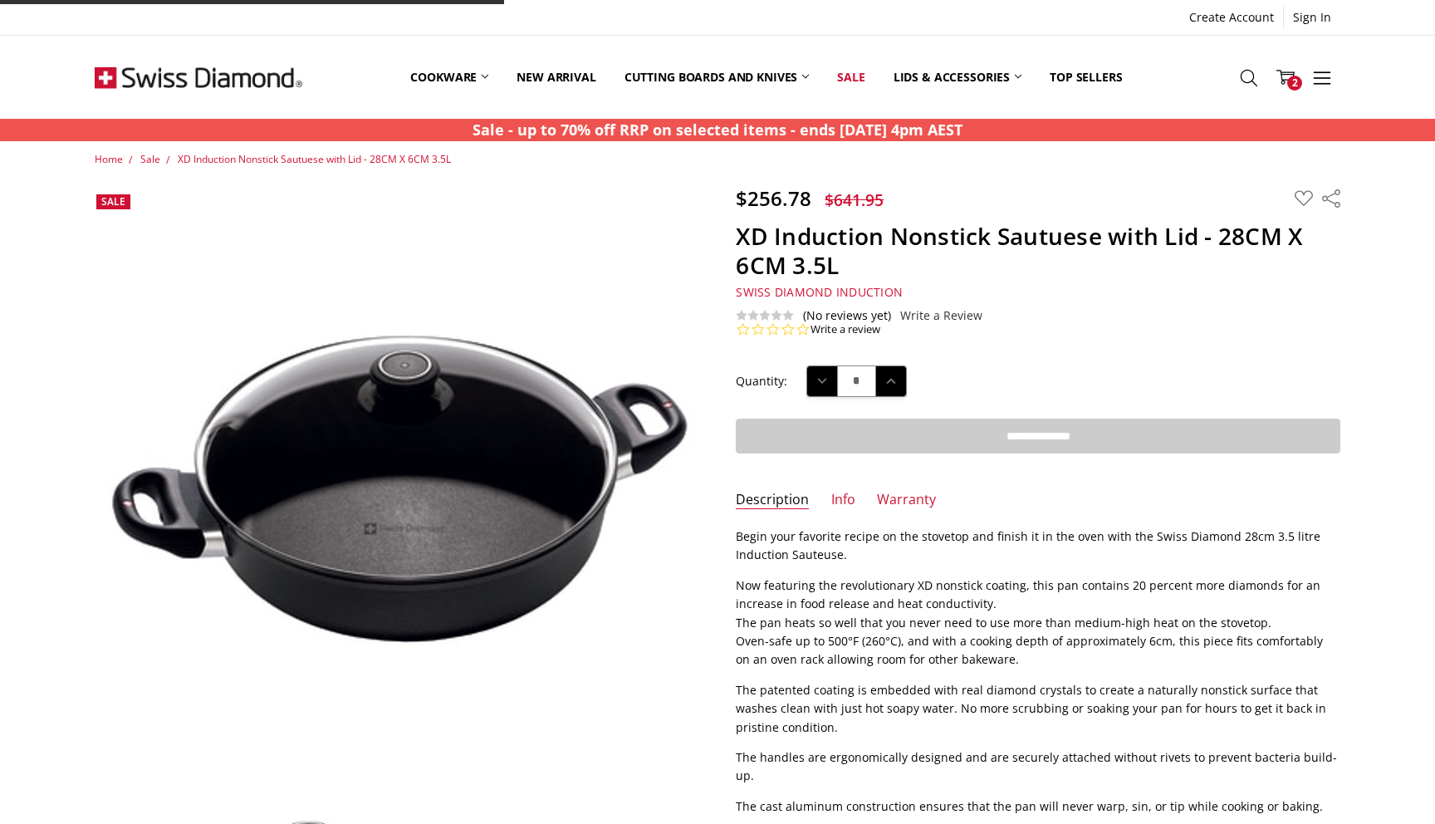
type input "**********"
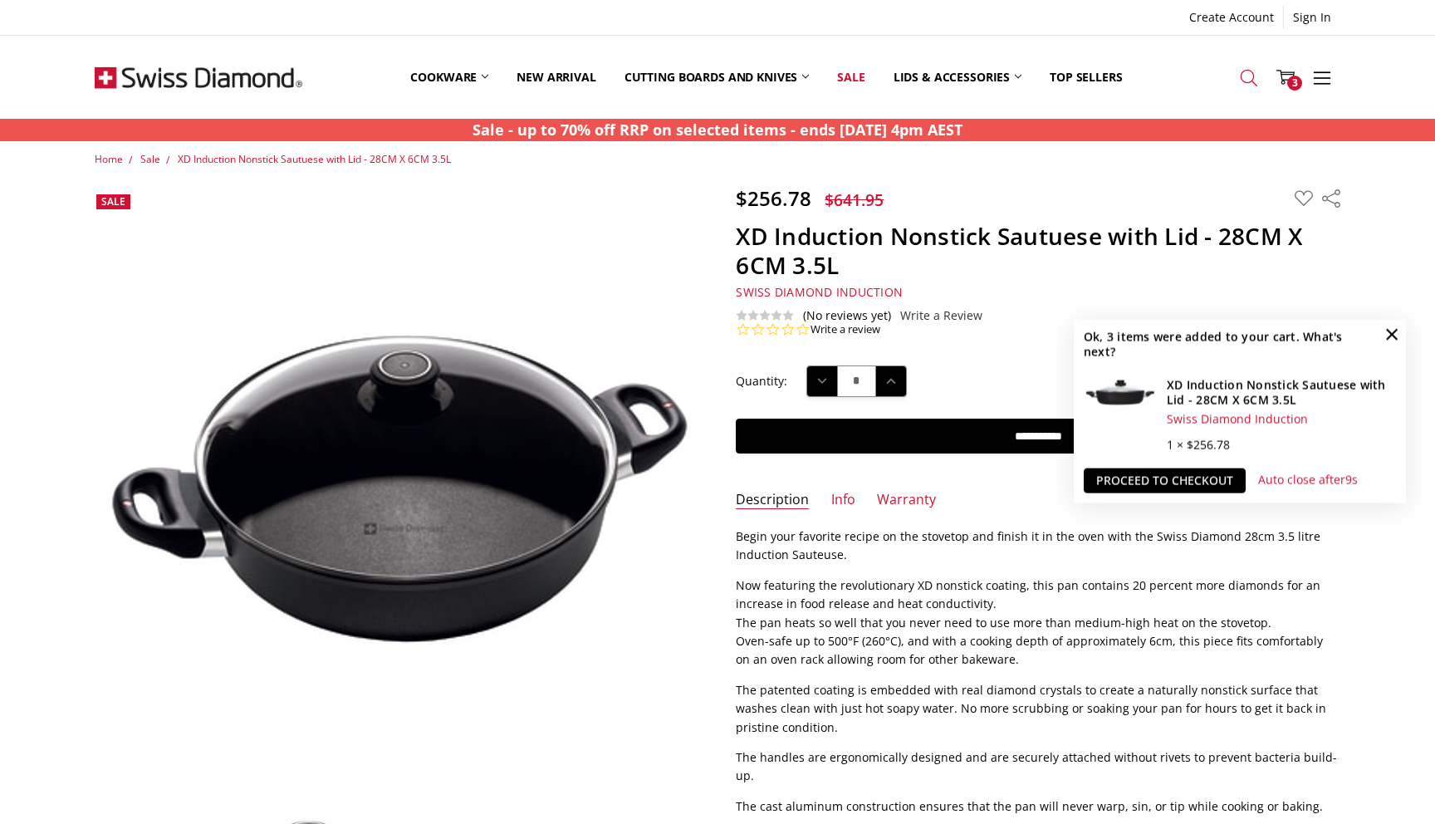
click at [1247, 79] on icon at bounding box center [1249, 78] width 18 height 18
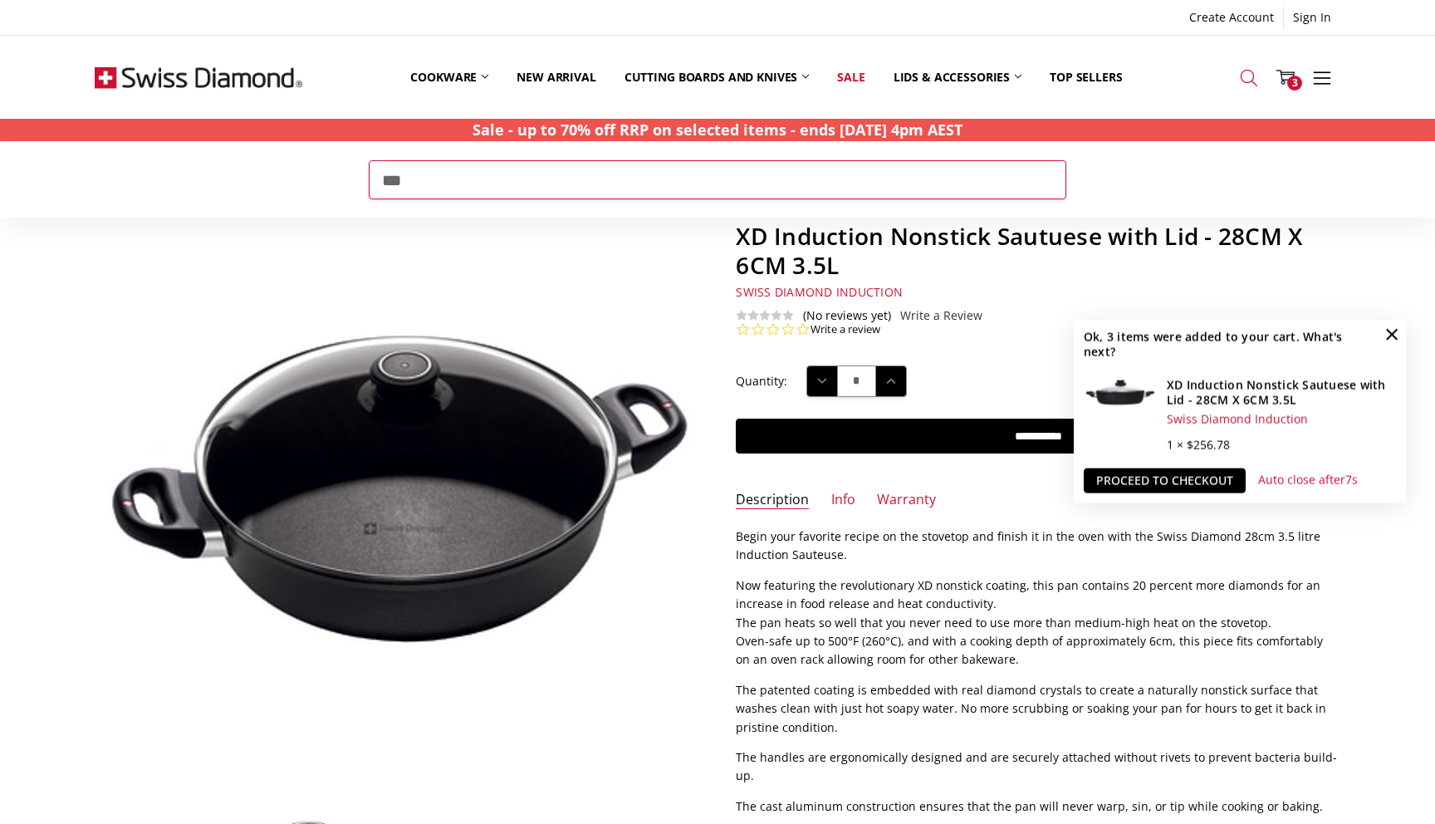
type input "***"
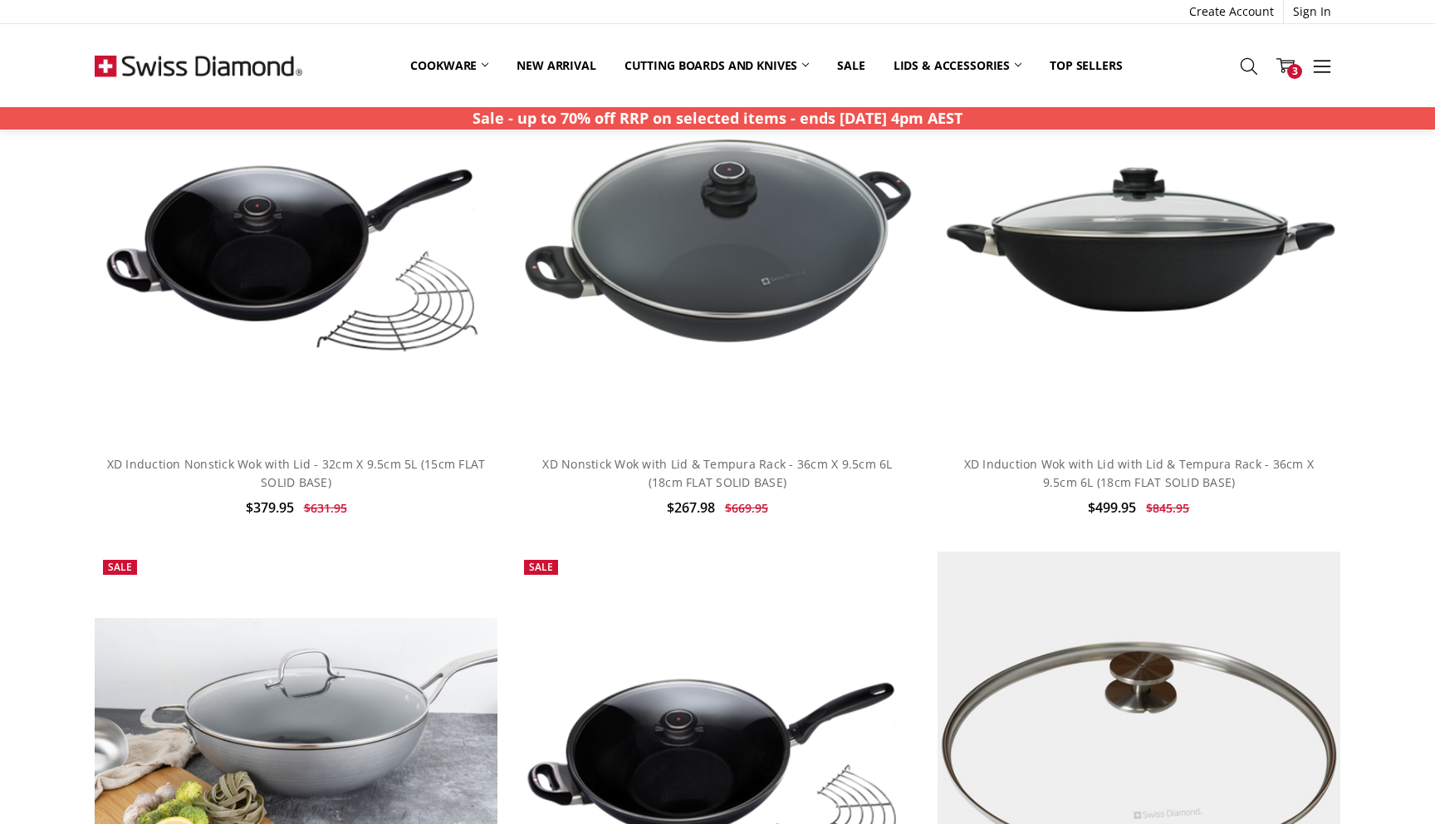
scroll to position [1522, 0]
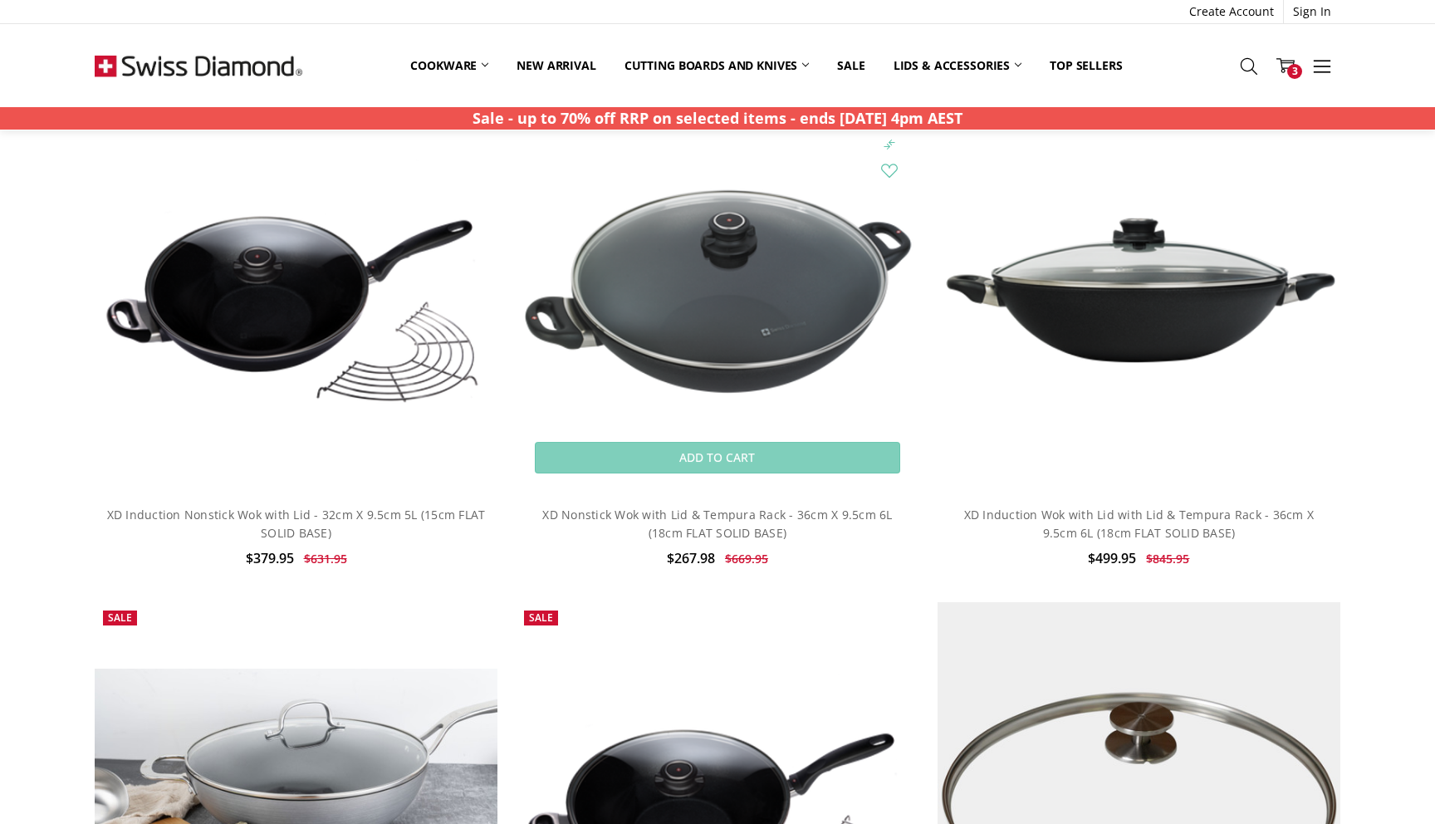
click at [765, 282] on img at bounding box center [717, 290] width 403 height 218
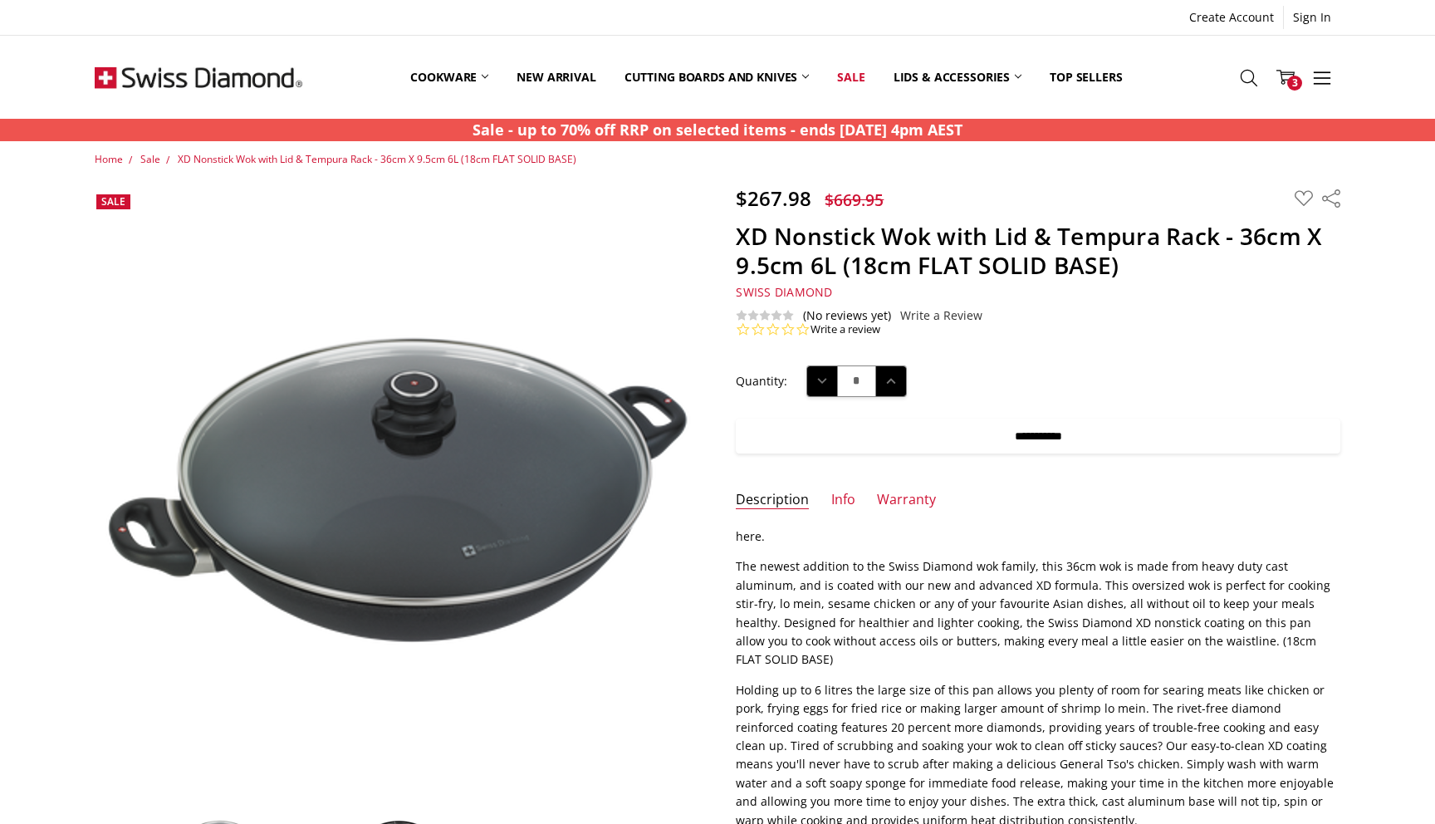
click at [1083, 445] on input "**********" at bounding box center [1038, 436] width 605 height 35
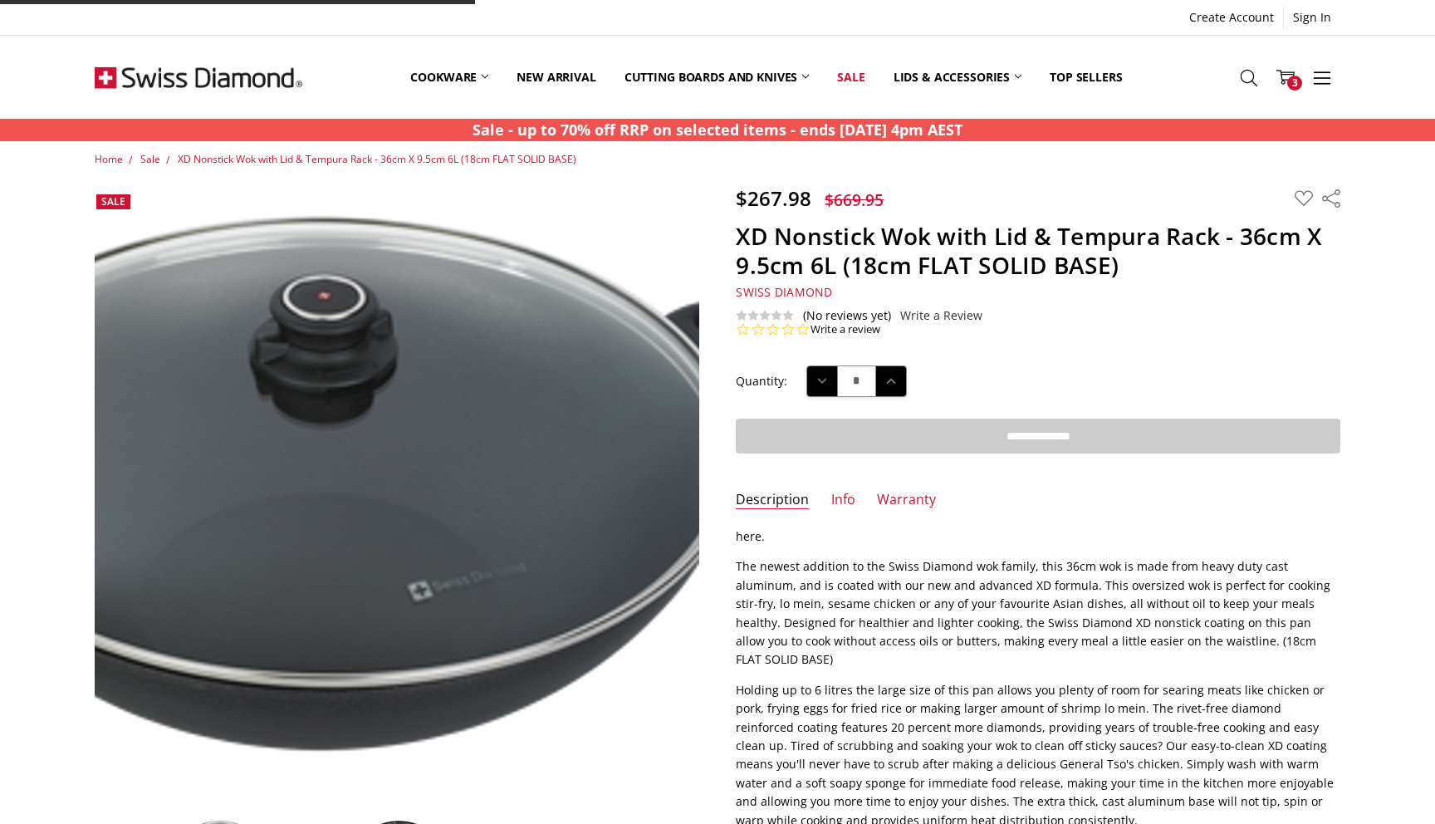
type input "**********"
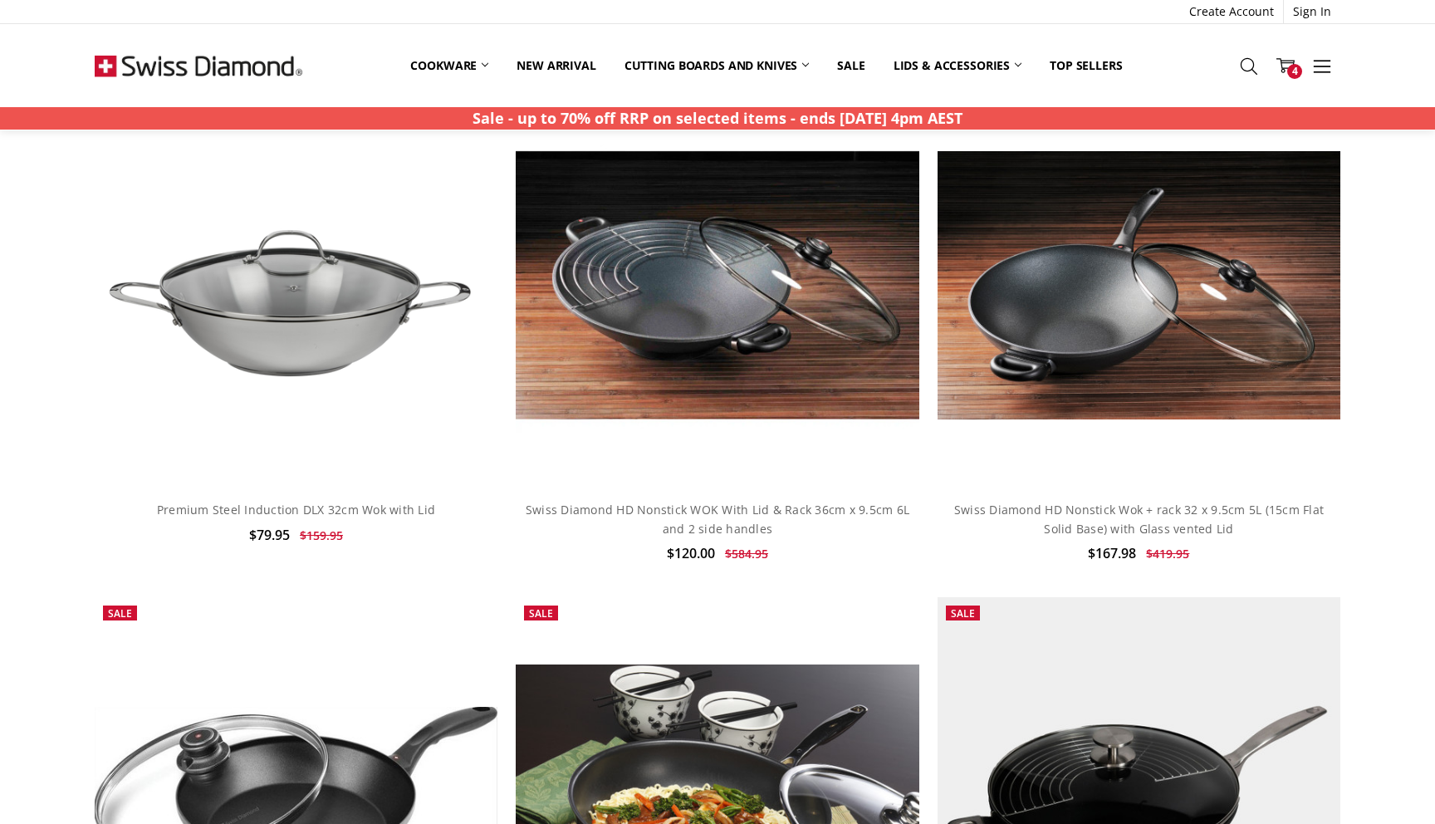
scroll to position [500, 0]
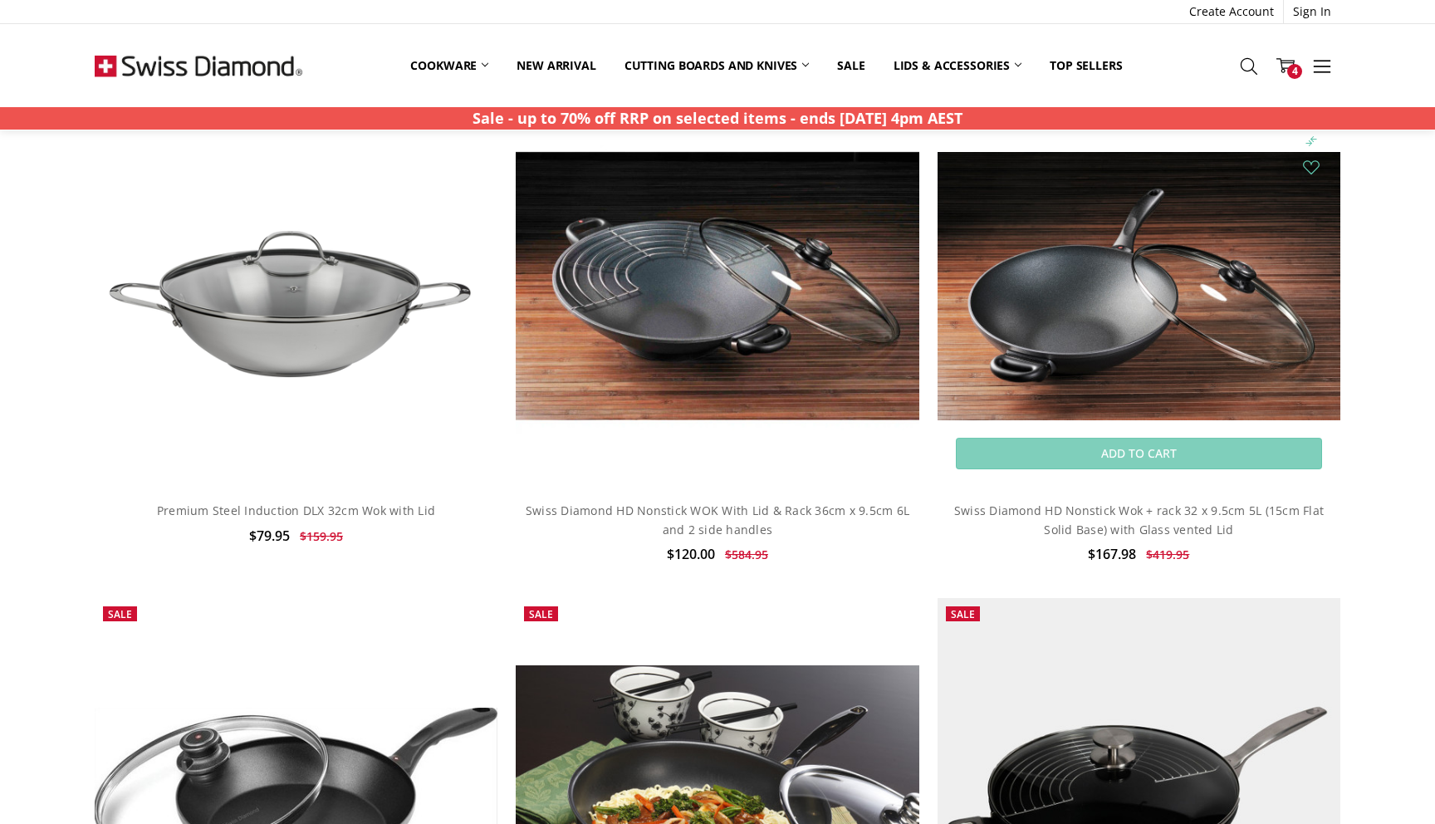
click at [1095, 321] on img at bounding box center [1139, 286] width 403 height 268
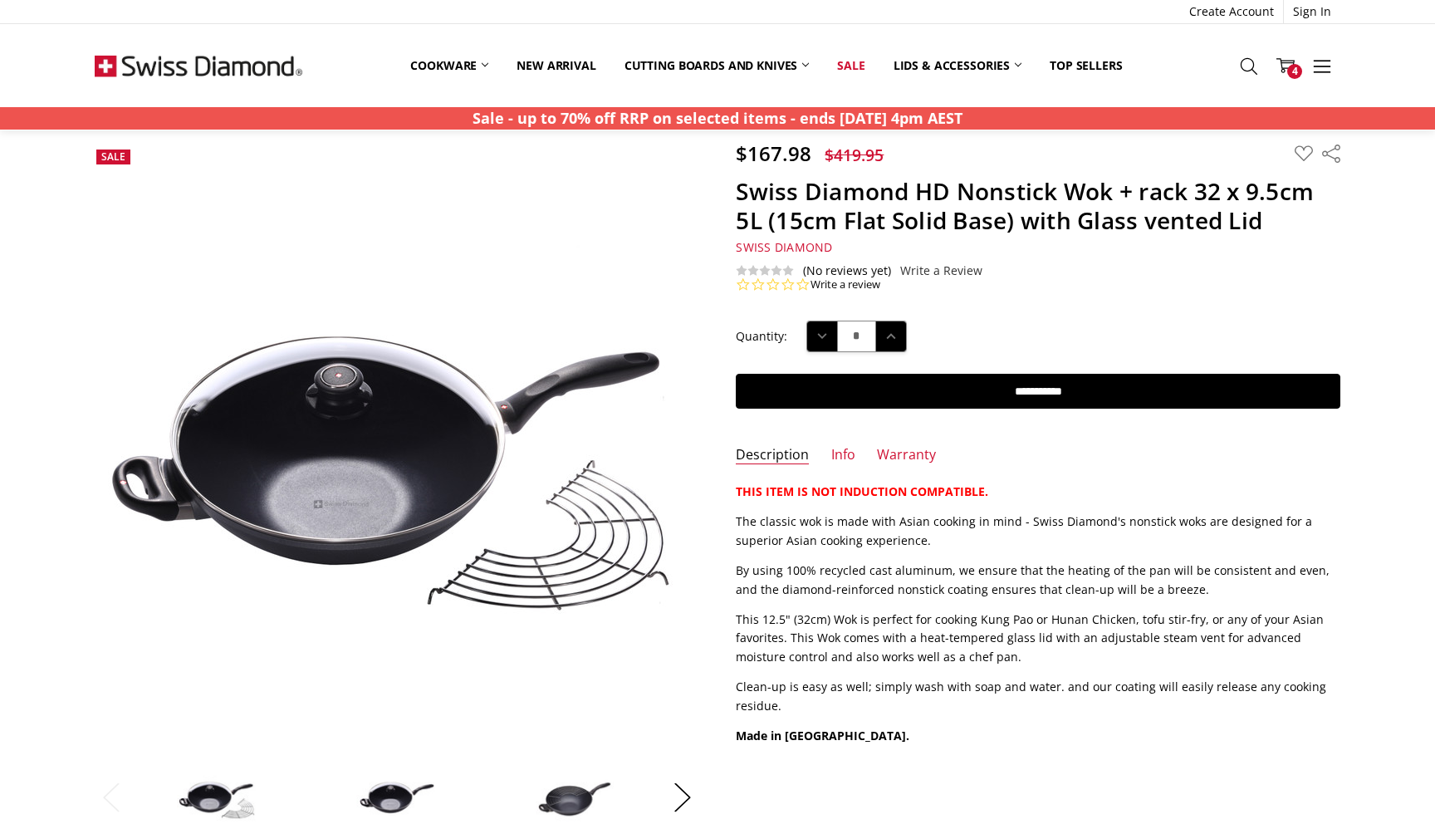
scroll to position [72, 0]
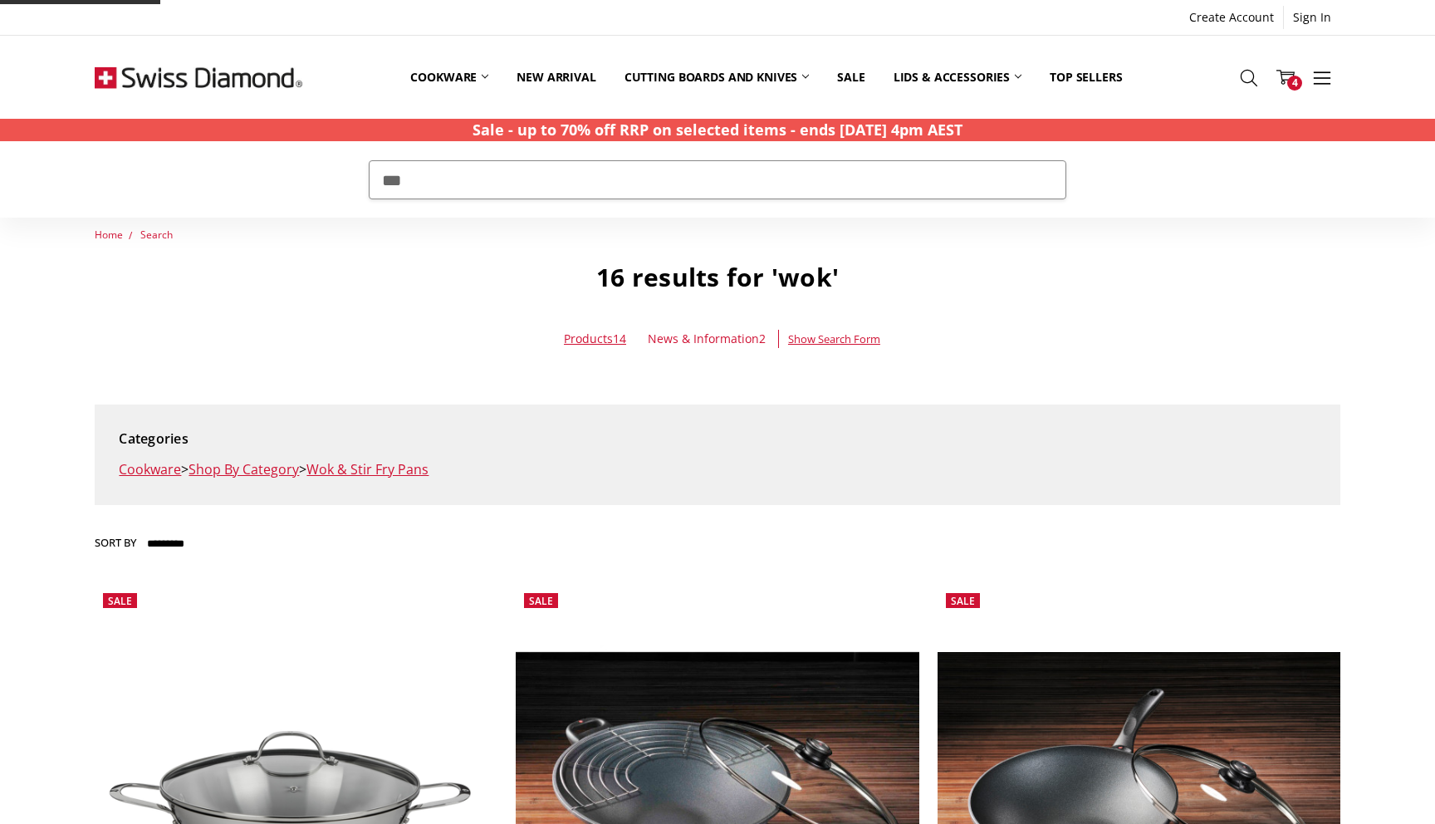
scroll to position [500, 0]
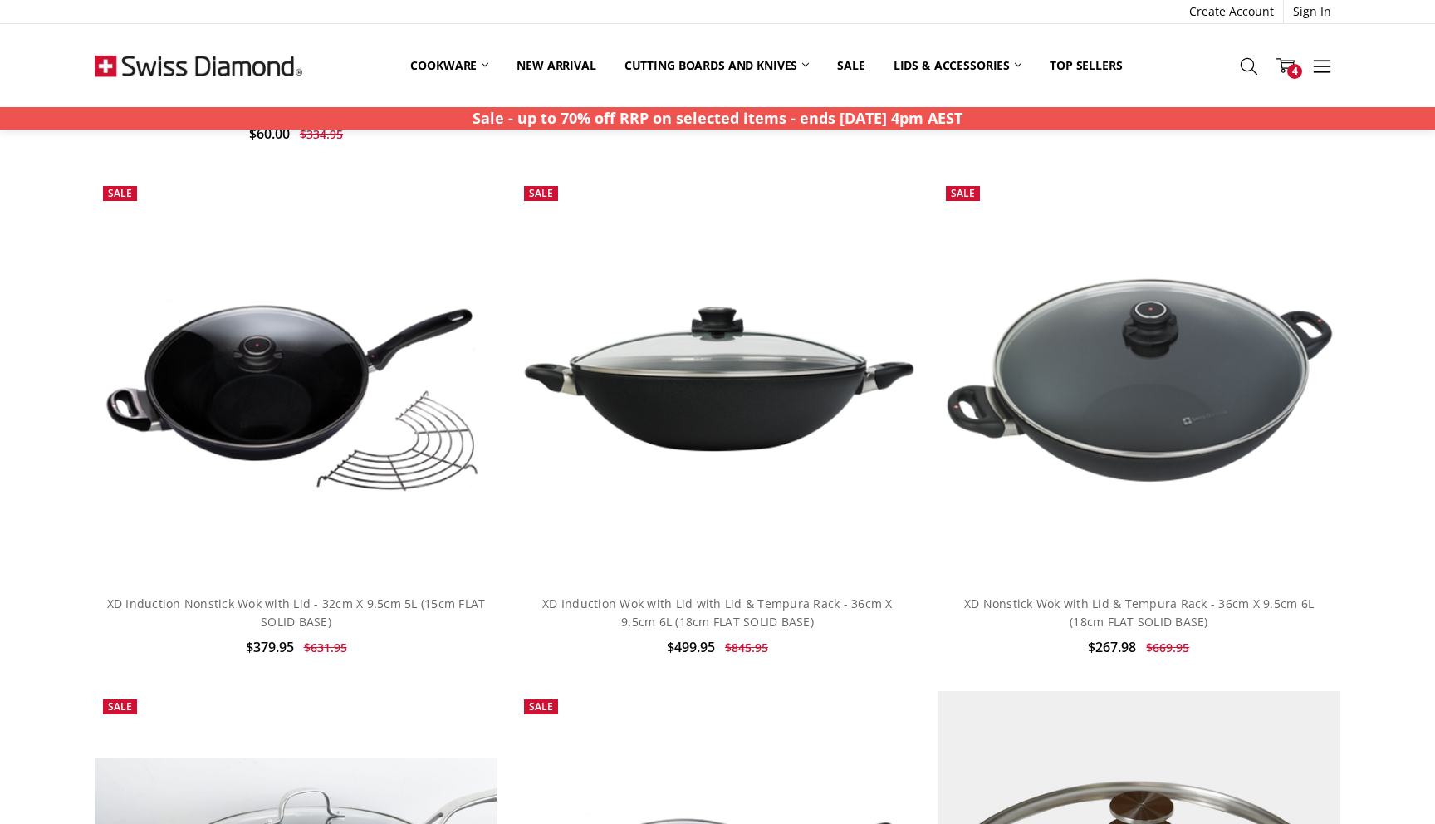
scroll to position [1433, 0]
click at [1290, 64] on icon at bounding box center [1285, 65] width 18 height 18
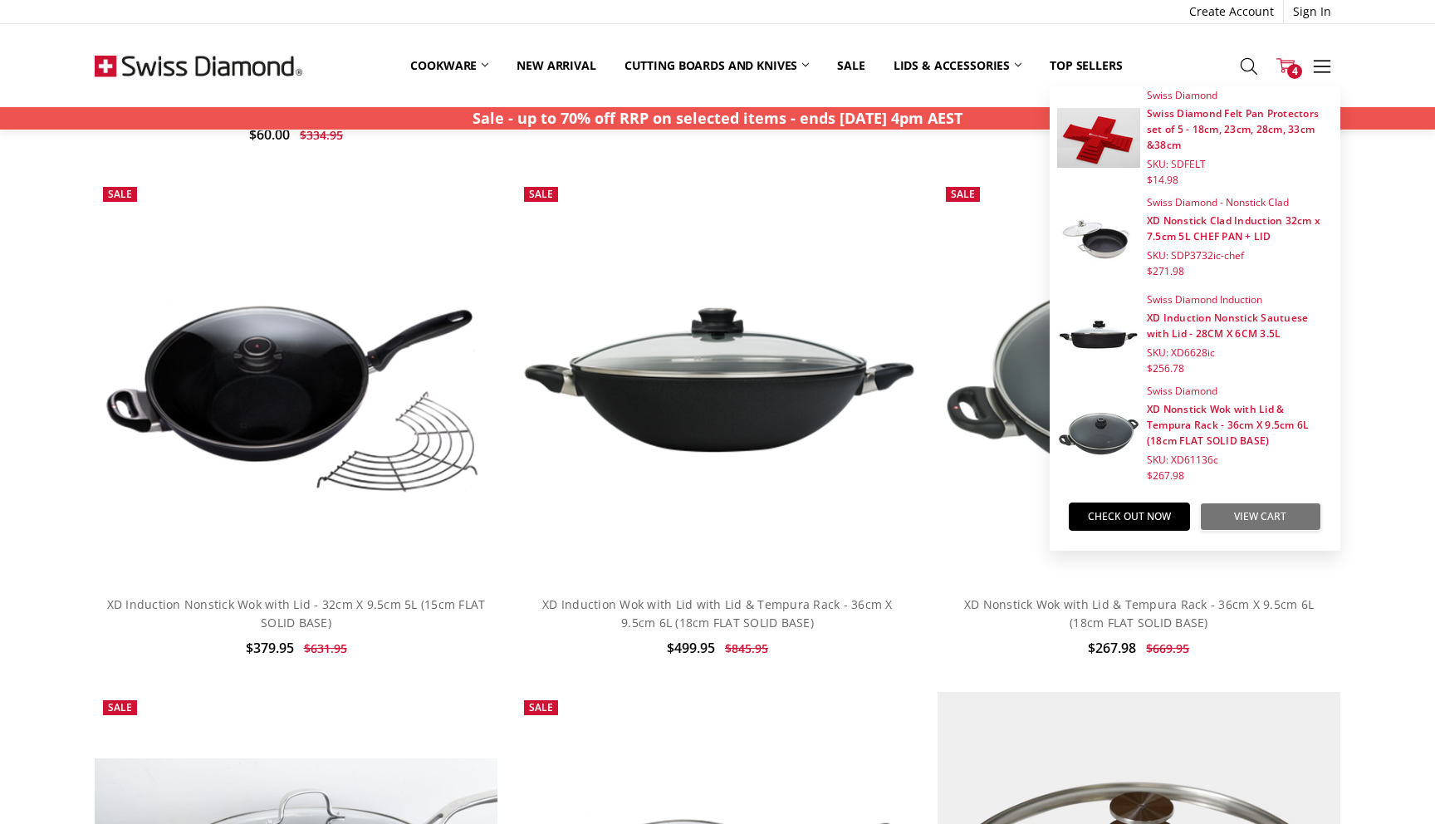
click at [1262, 521] on link "View Cart" at bounding box center [1260, 516] width 121 height 28
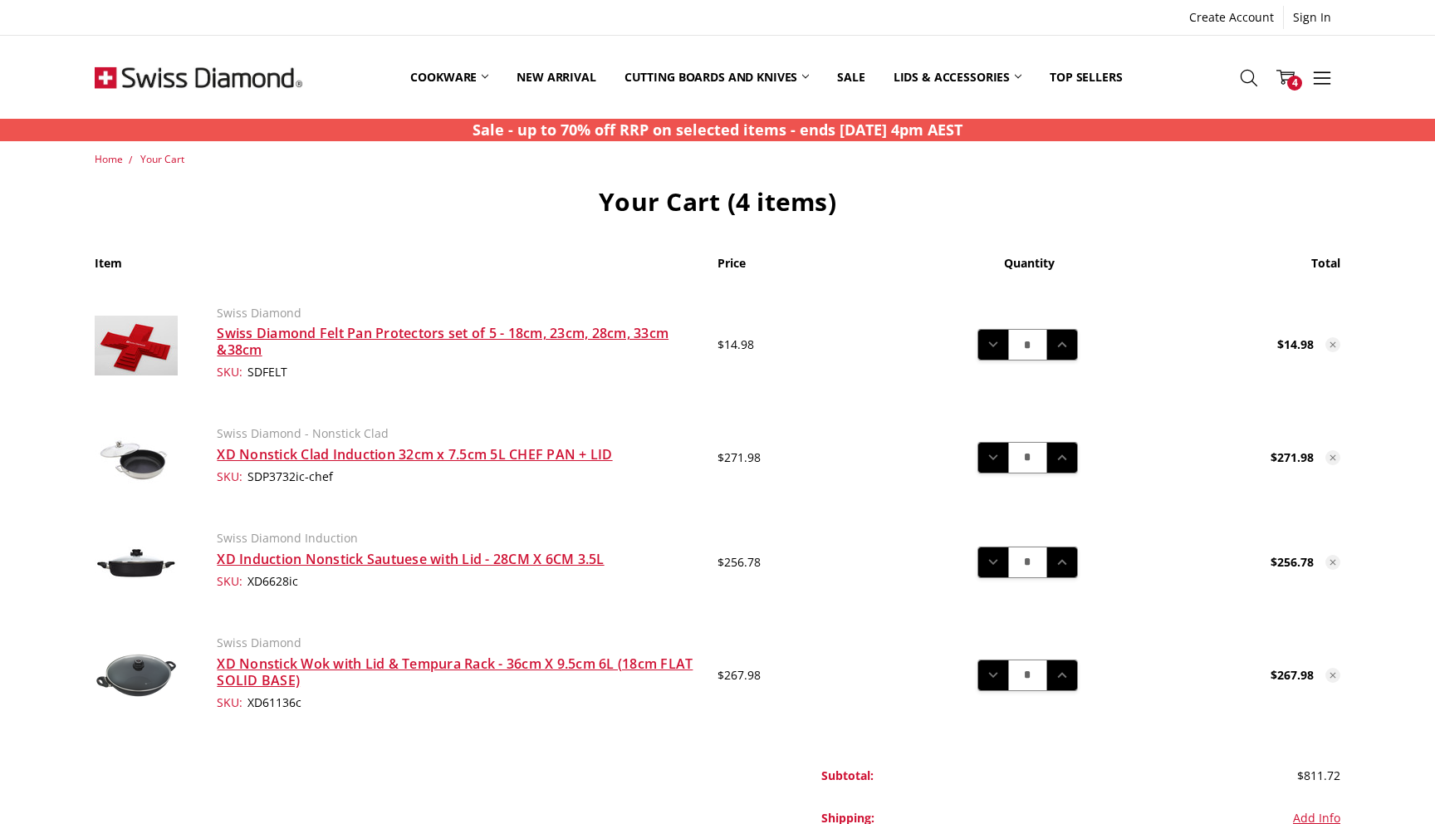
click at [1333, 678] on icon at bounding box center [1333, 675] width 10 height 10
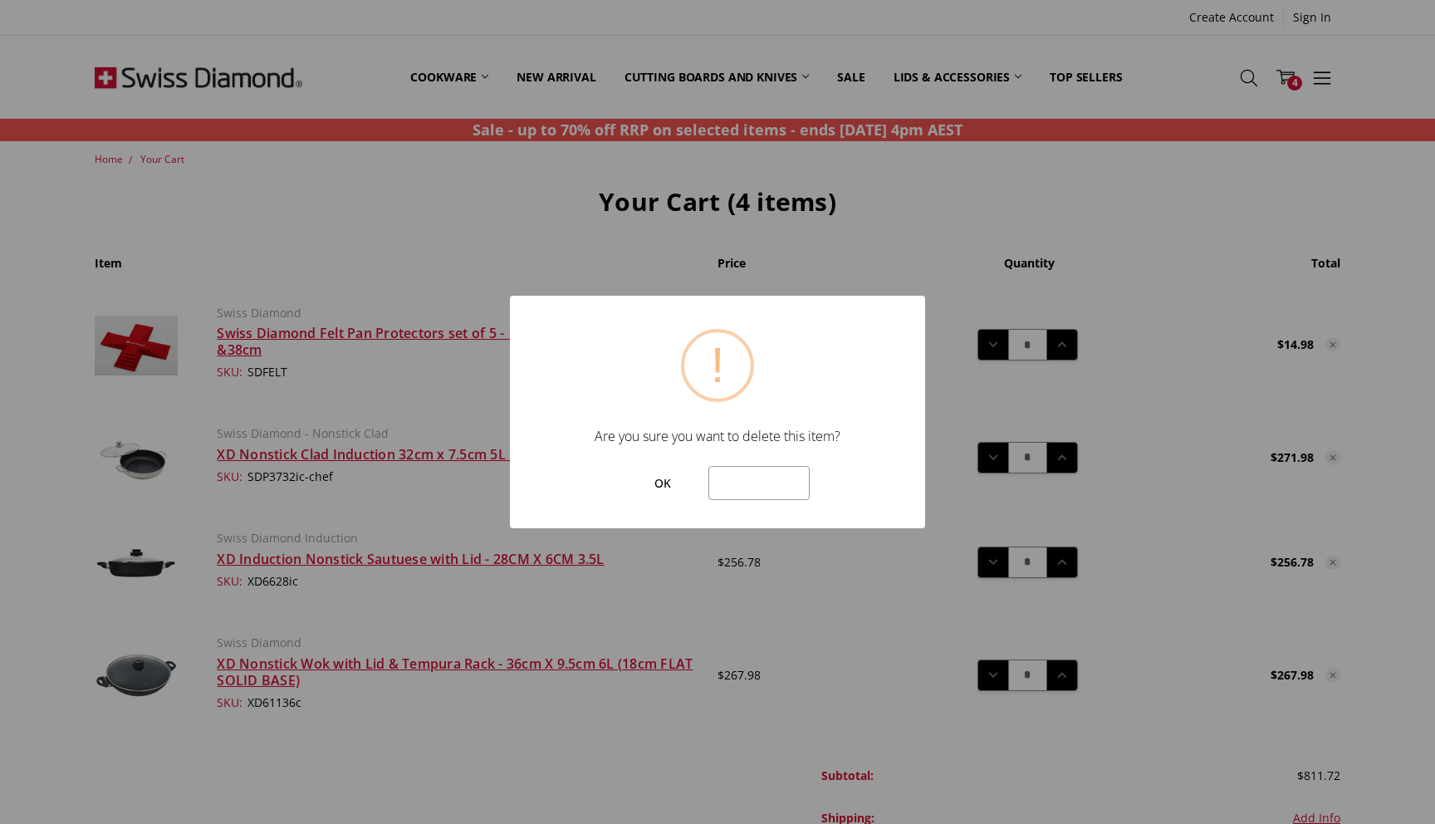
click at [675, 477] on button "OK" at bounding box center [662, 483] width 74 height 35
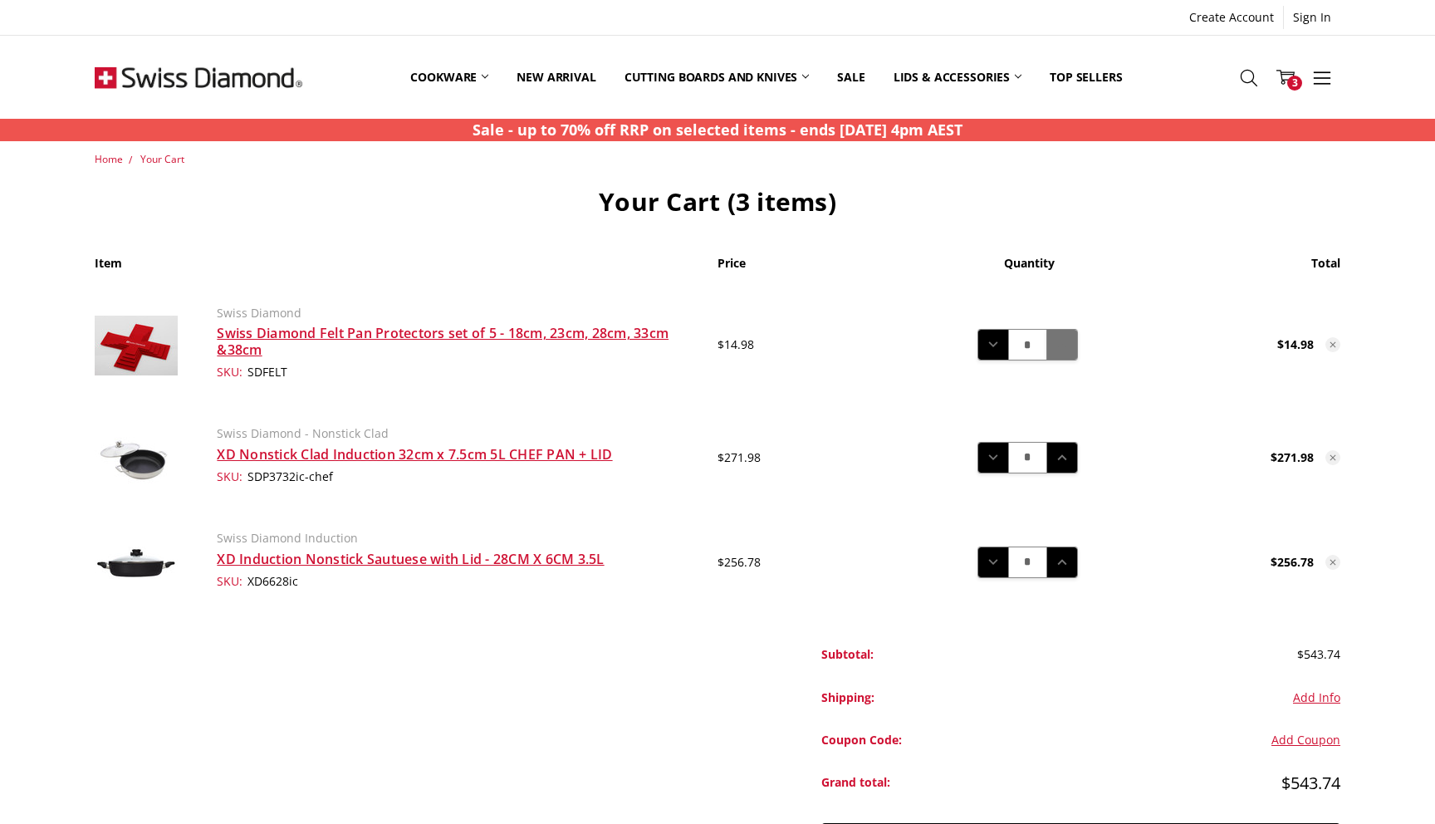
click at [1062, 350] on icon at bounding box center [1062, 345] width 18 height 18
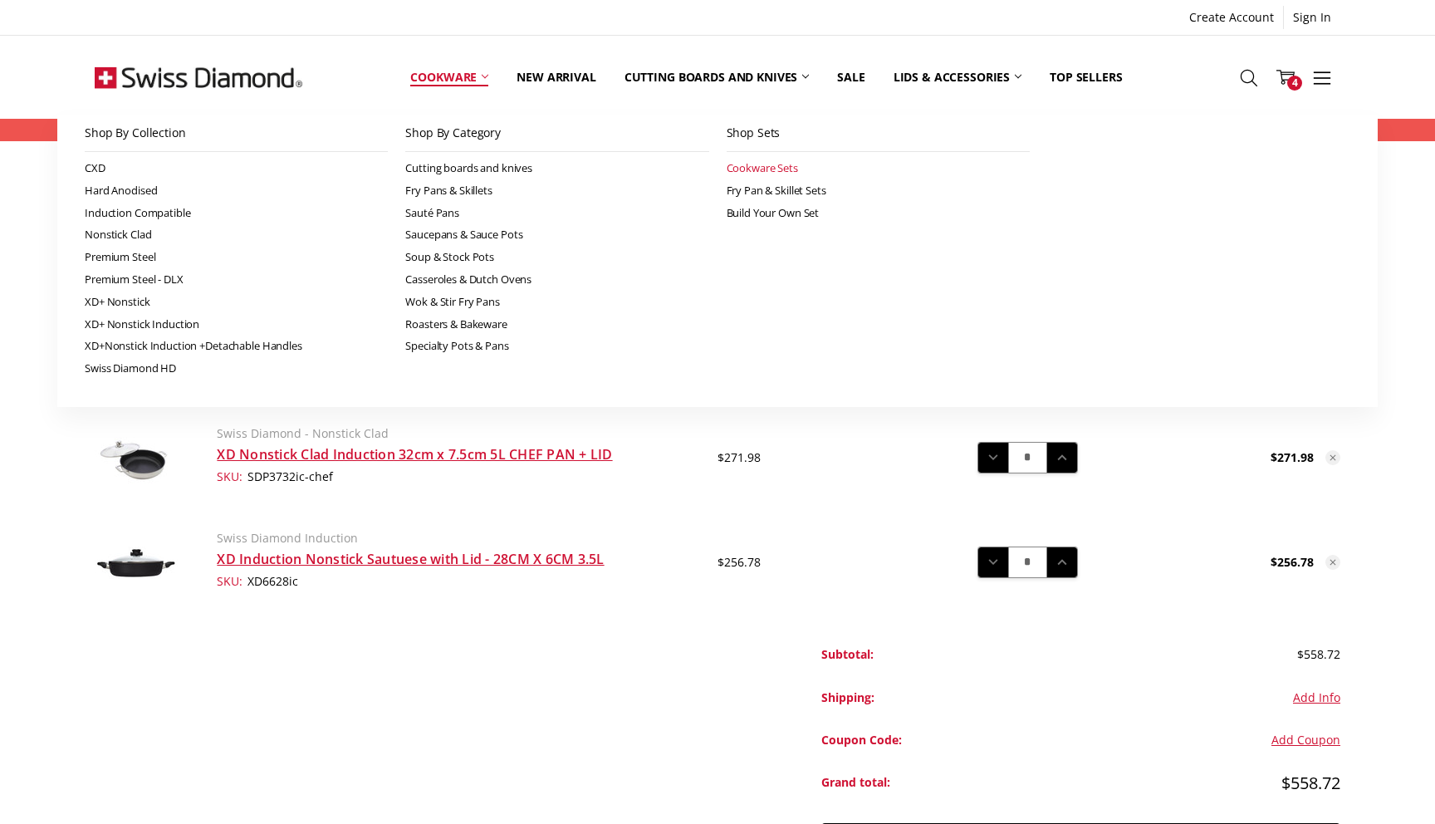
click at [781, 172] on link "Cookware Sets" at bounding box center [878, 168] width 303 height 22
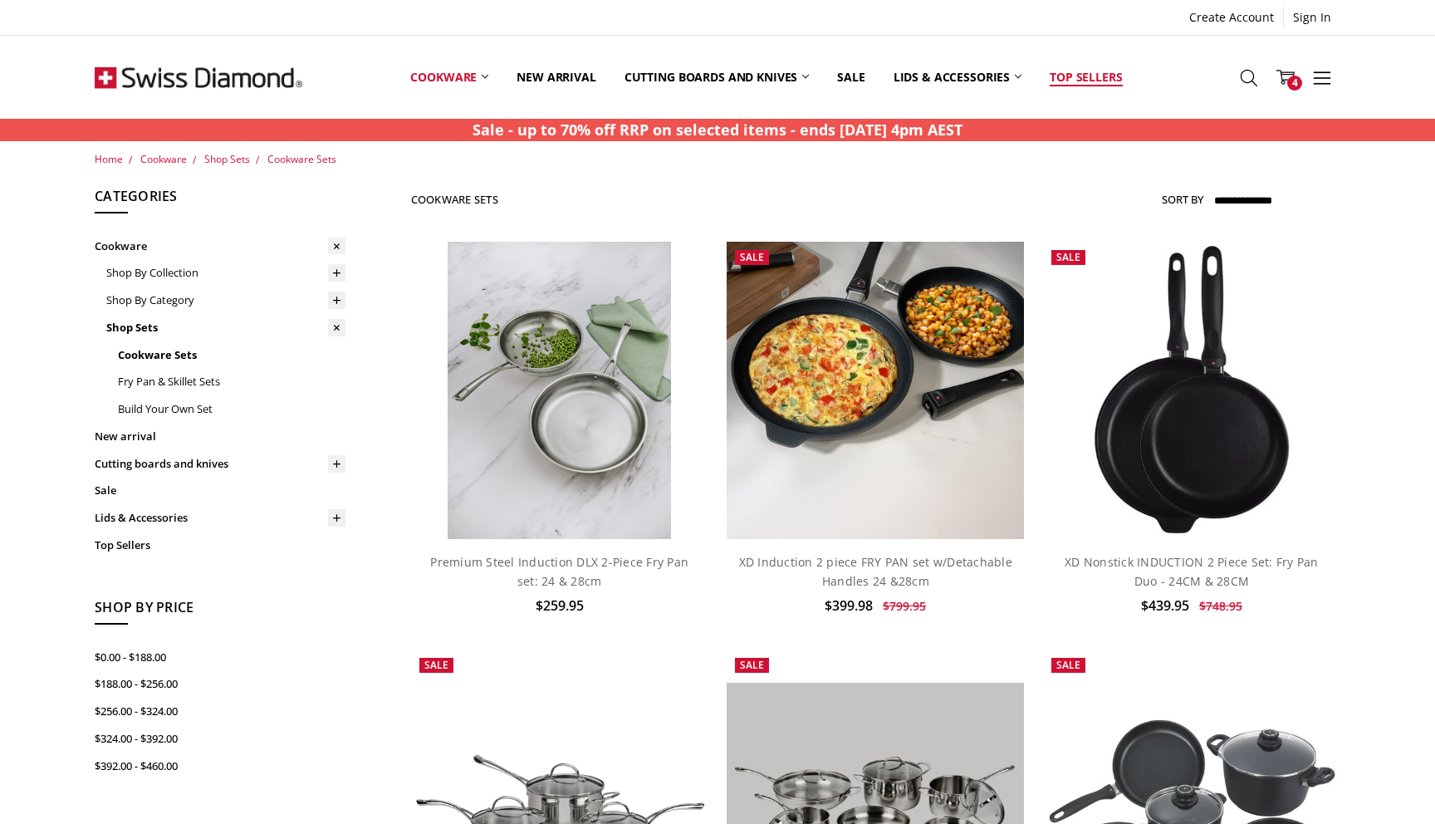
click at [1109, 77] on link "Top Sellers" at bounding box center [1086, 77] width 100 height 74
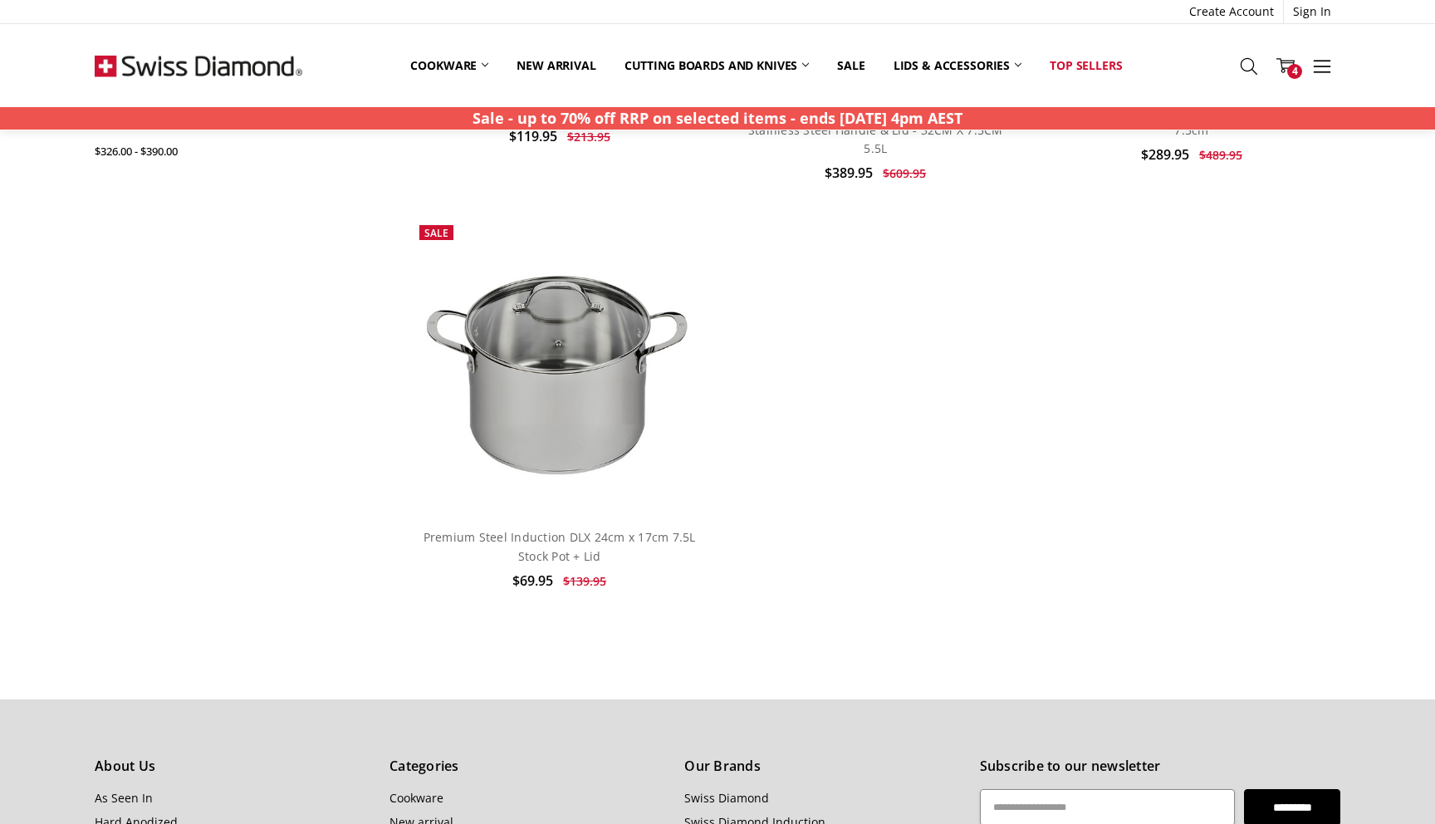
scroll to position [452, 0]
click at [1290, 67] on span "4" at bounding box center [1294, 71] width 15 height 15
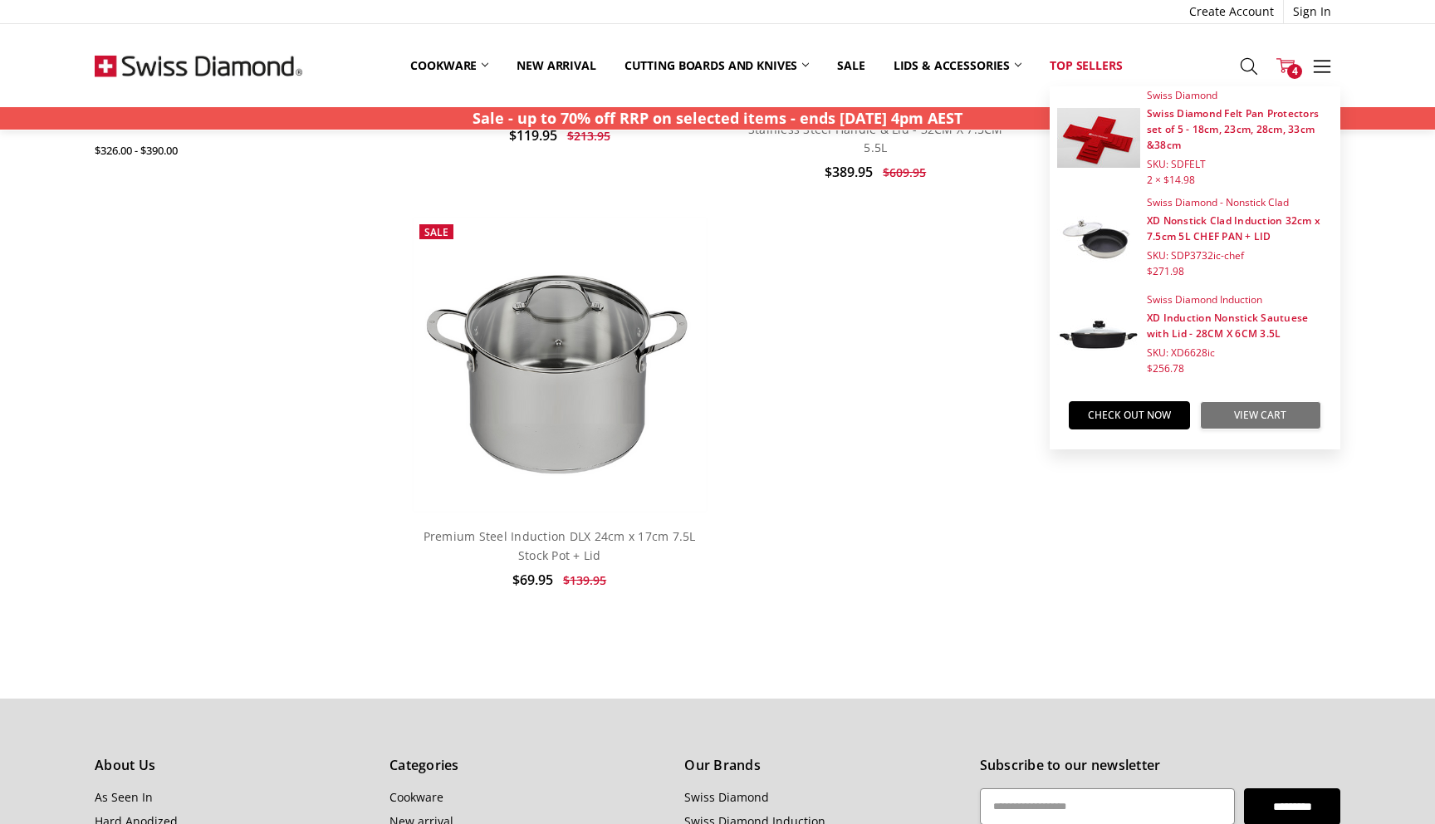
click at [1276, 417] on link "View Cart" at bounding box center [1260, 415] width 121 height 28
